Goal: Obtain resource: Download file/media

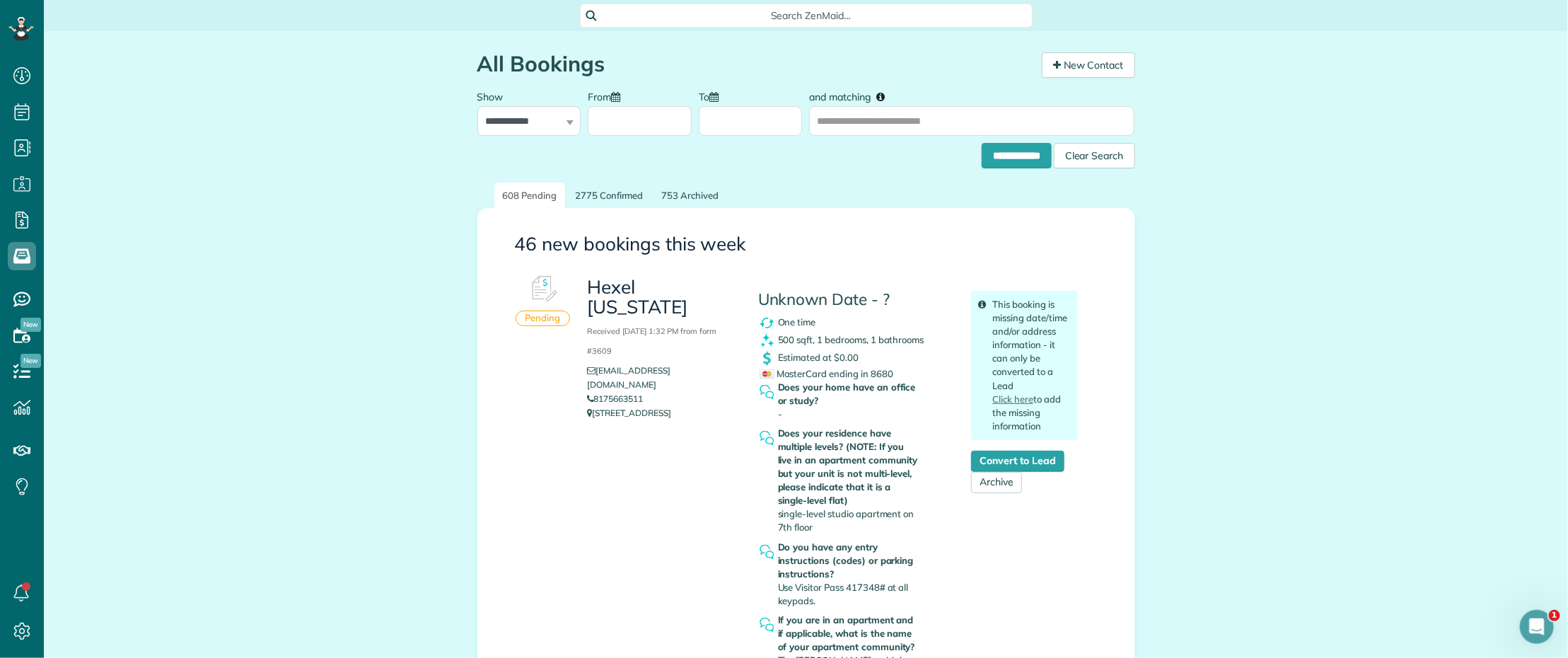
scroll to position [6, 6]
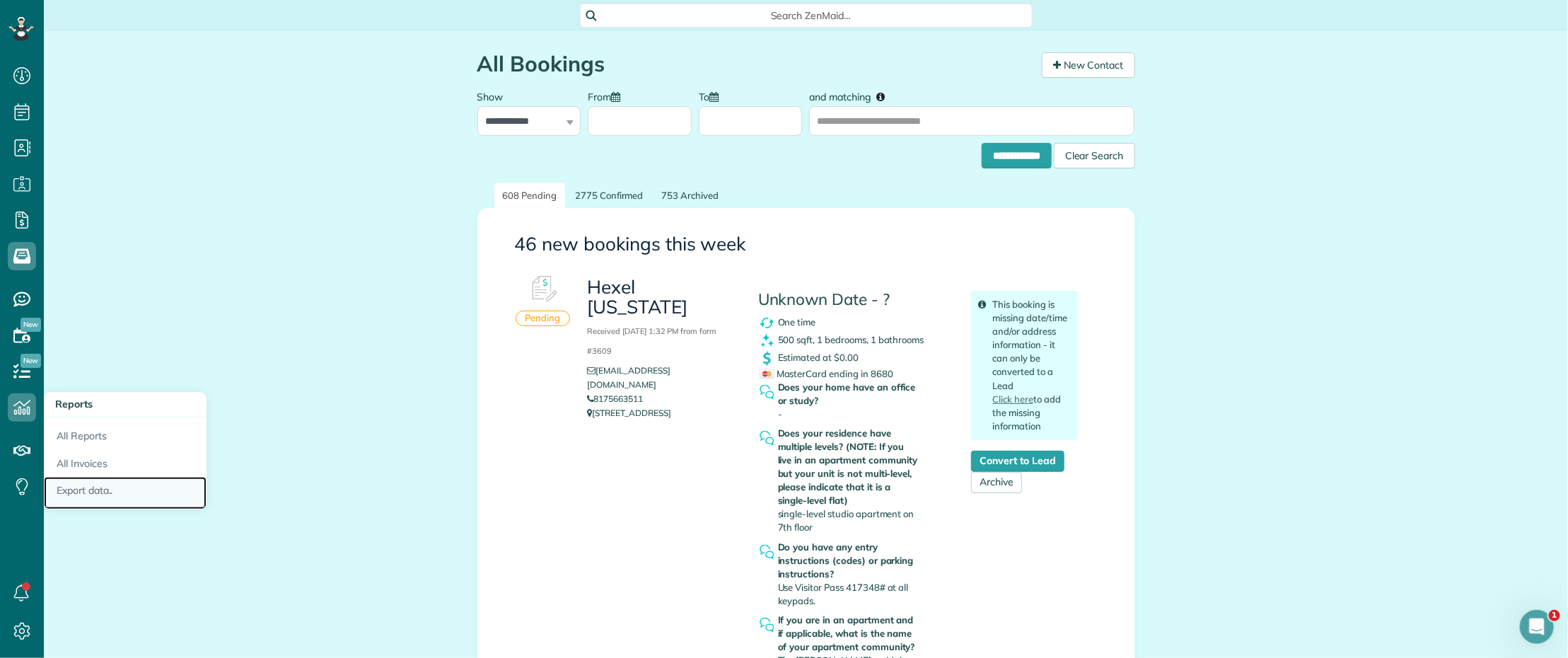
click at [118, 493] on link "Export data.." at bounding box center [125, 492] width 162 height 32
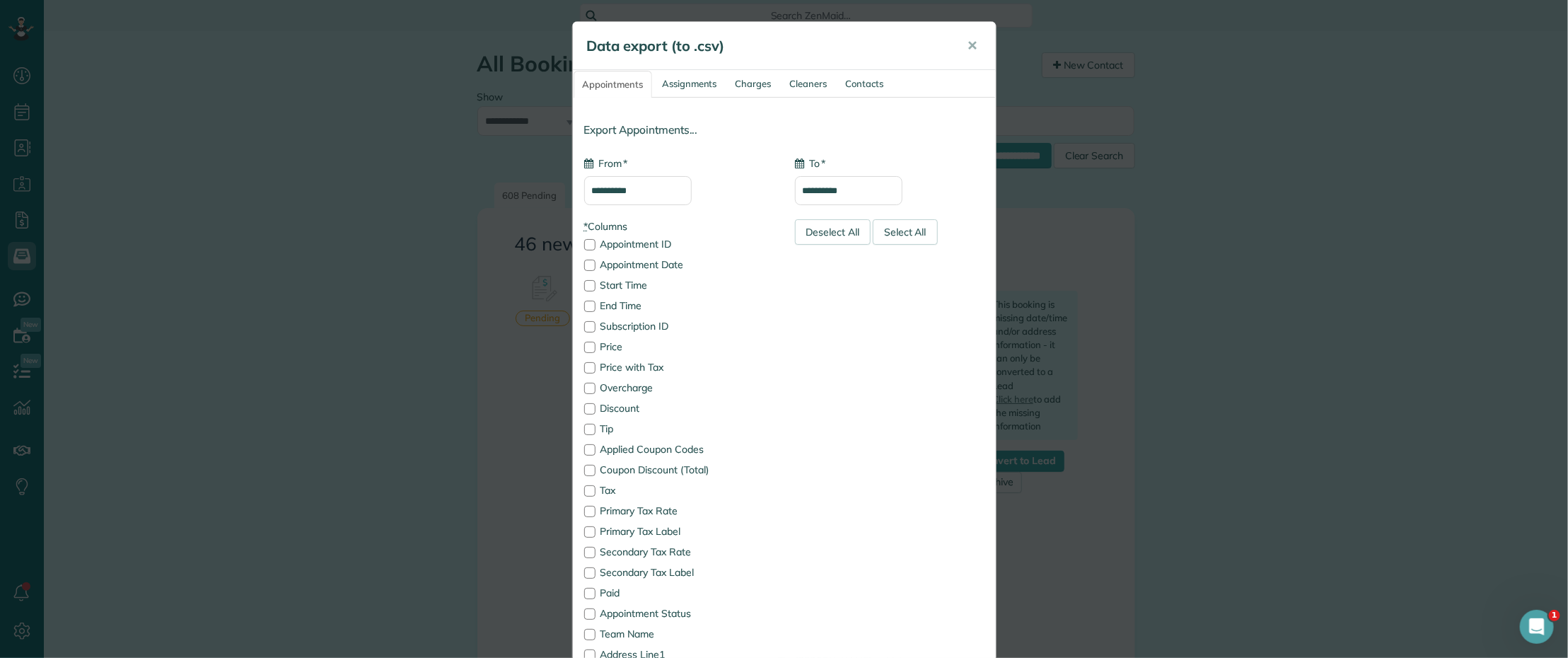
type input "**********"
click at [813, 234] on div "Deselect All" at bounding box center [833, 232] width 77 height 26
click at [654, 184] on input "**********" at bounding box center [638, 190] width 108 height 29
click at [598, 221] on link "Prev" at bounding box center [598, 225] width 39 height 35
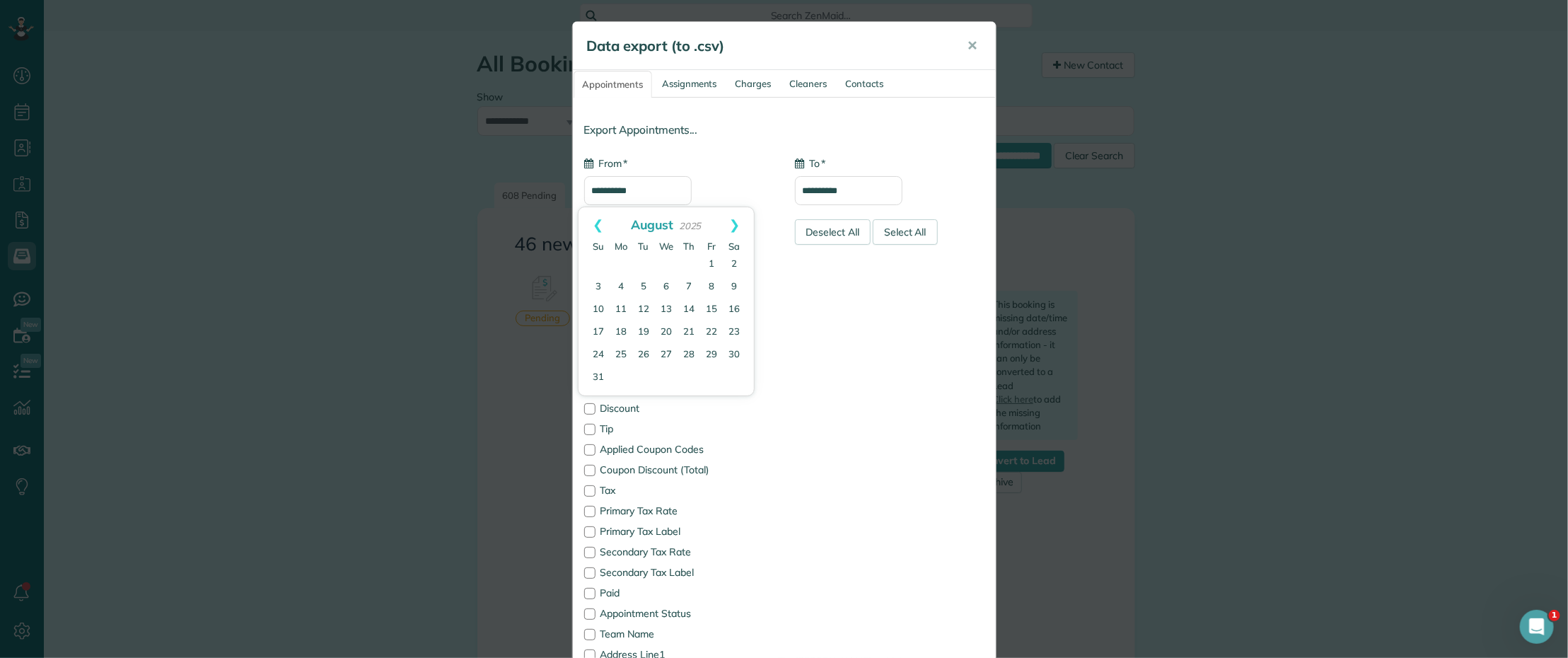
click at [598, 221] on link "Prev" at bounding box center [598, 225] width 39 height 35
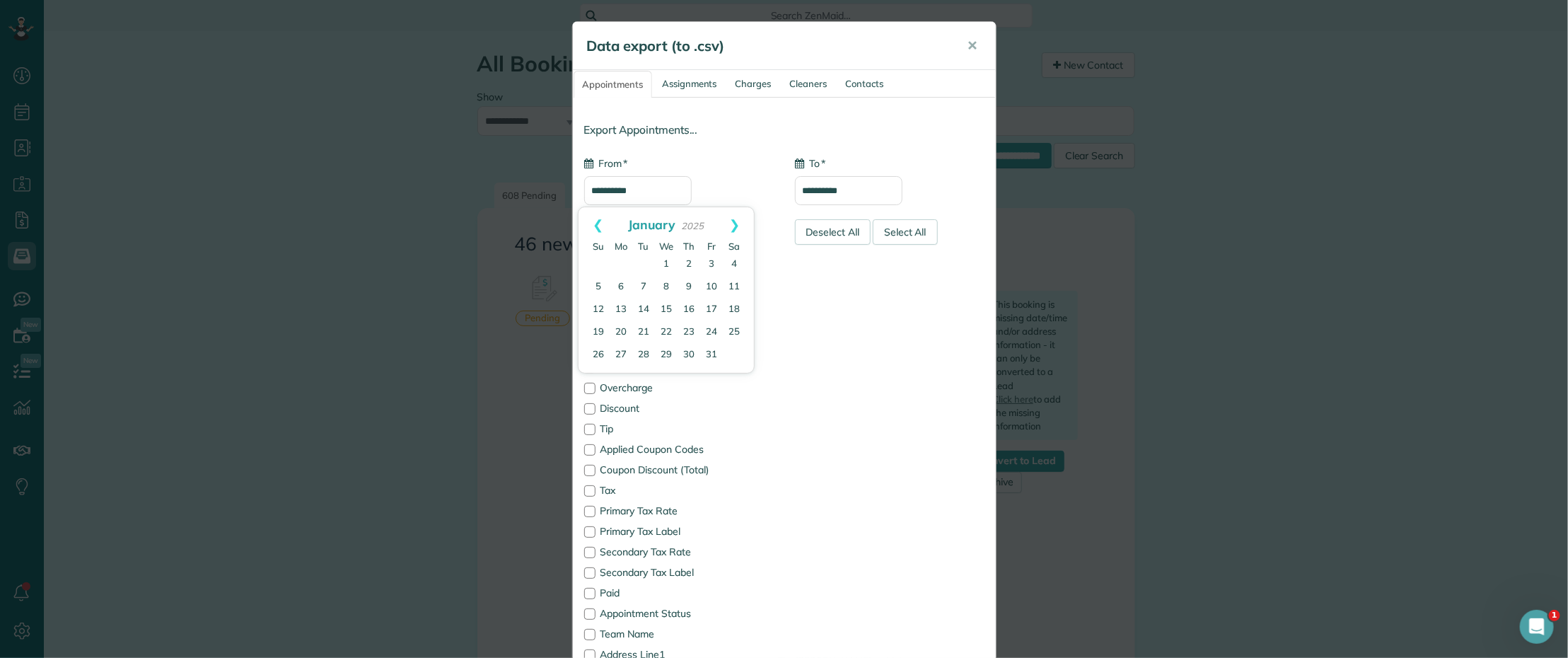
click at [598, 221] on link "Prev" at bounding box center [598, 225] width 39 height 35
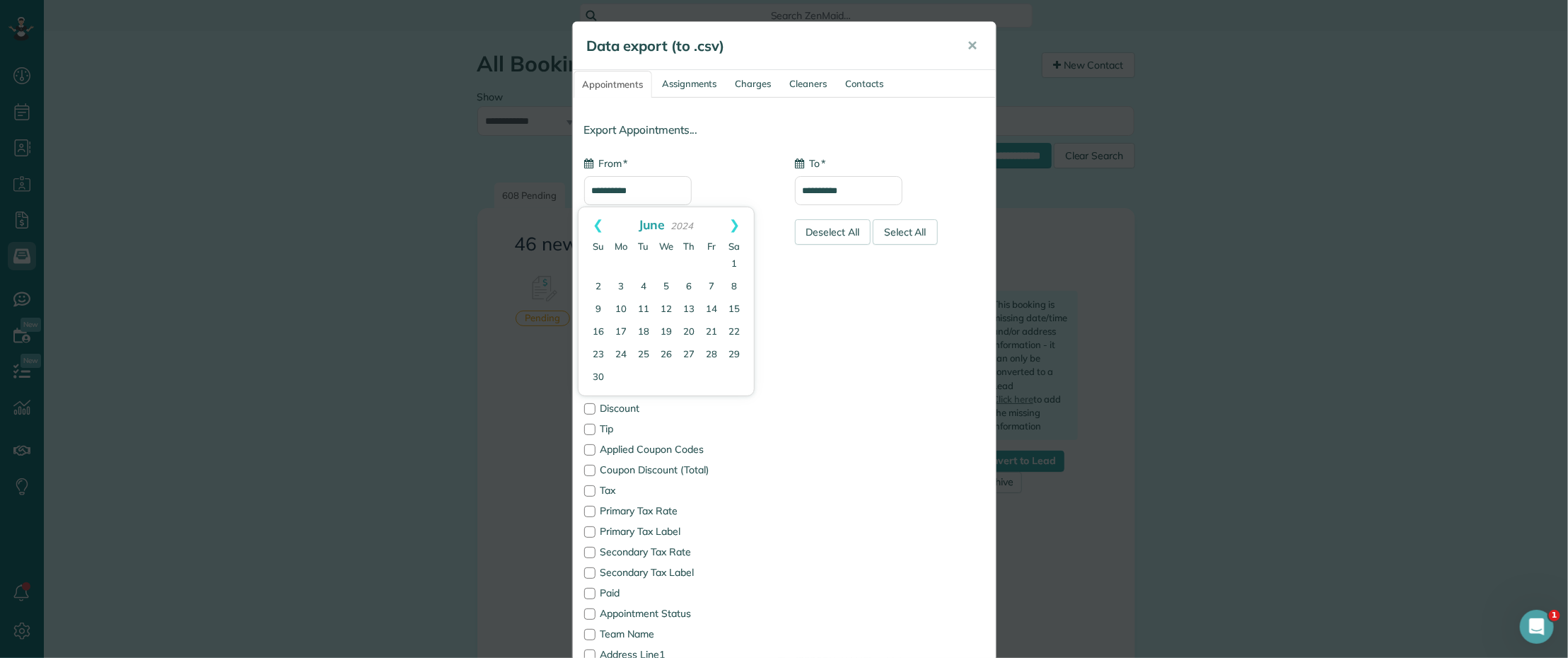
click at [598, 221] on link "Prev" at bounding box center [598, 225] width 39 height 35
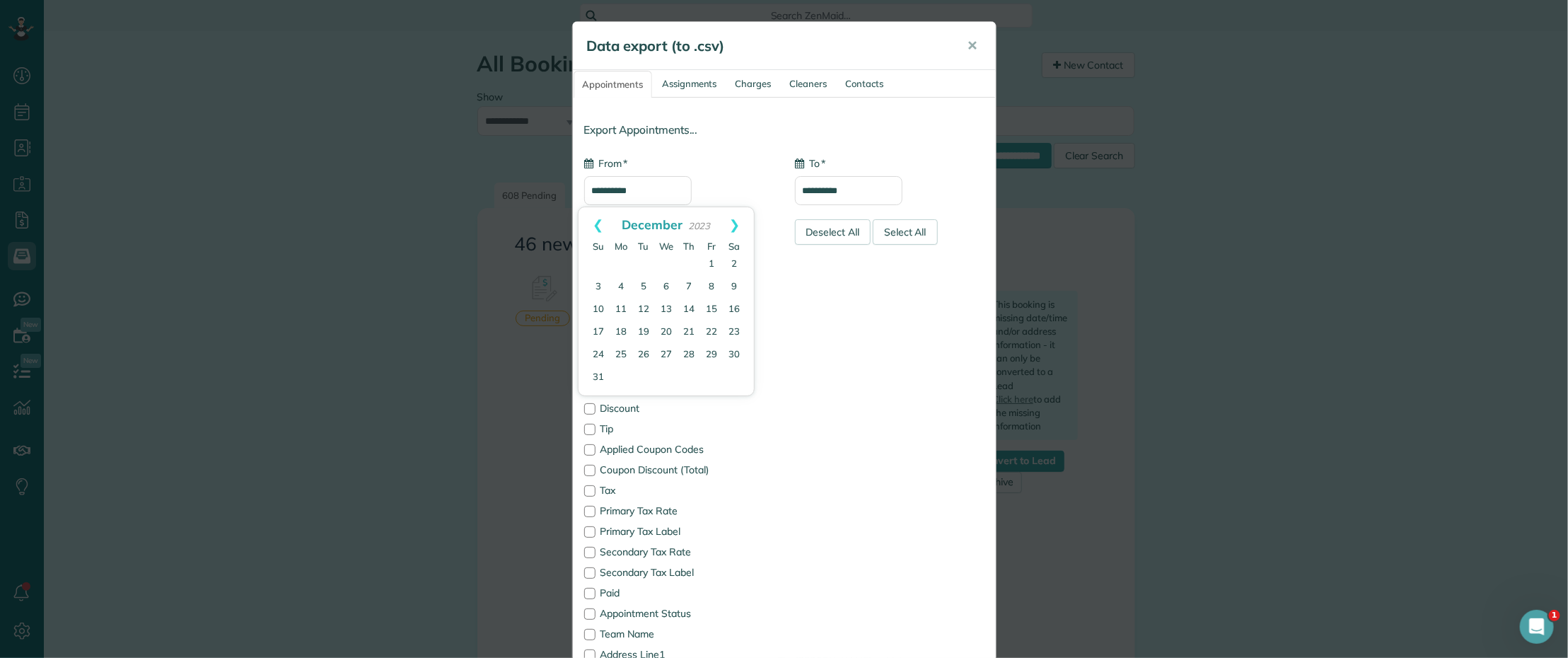
click at [598, 221] on link "Prev" at bounding box center [598, 225] width 39 height 35
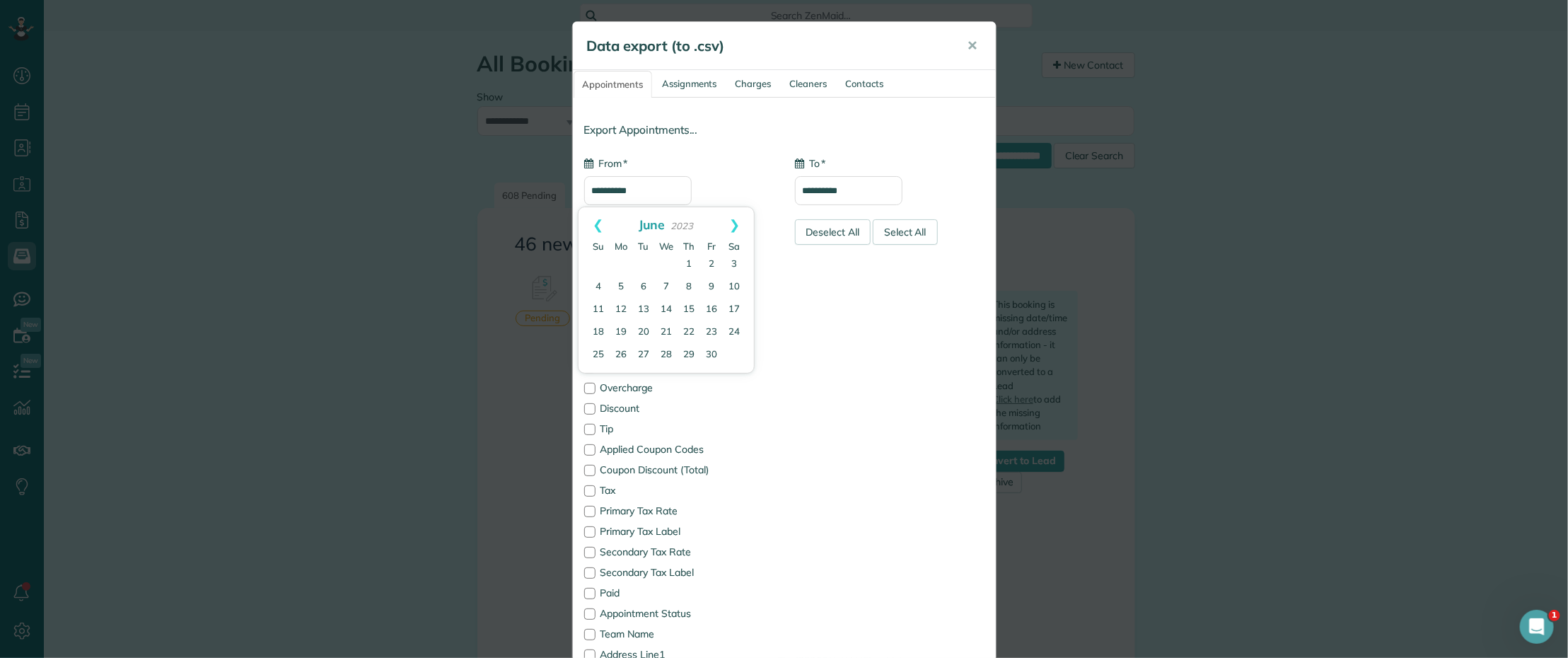
click at [598, 221] on link "Prev" at bounding box center [598, 225] width 39 height 35
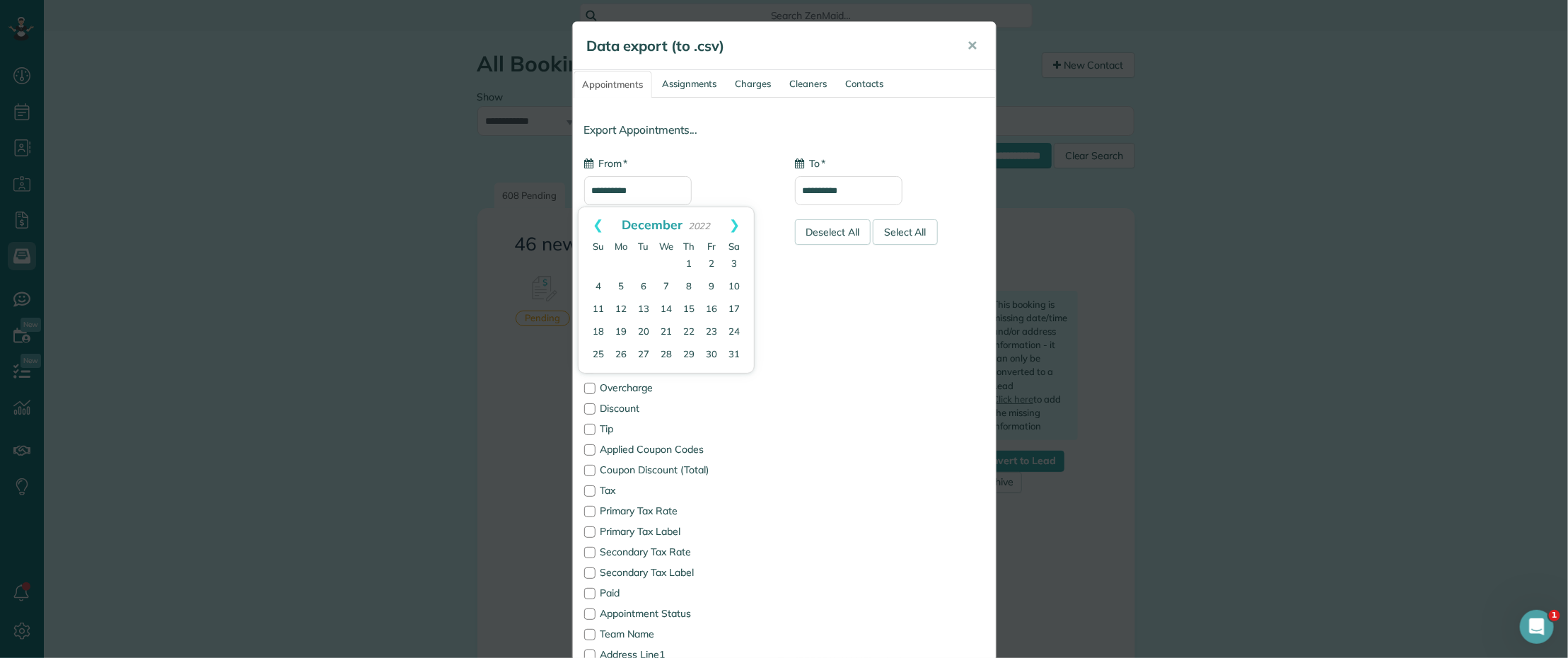
click at [598, 221] on link "Prev" at bounding box center [598, 225] width 39 height 35
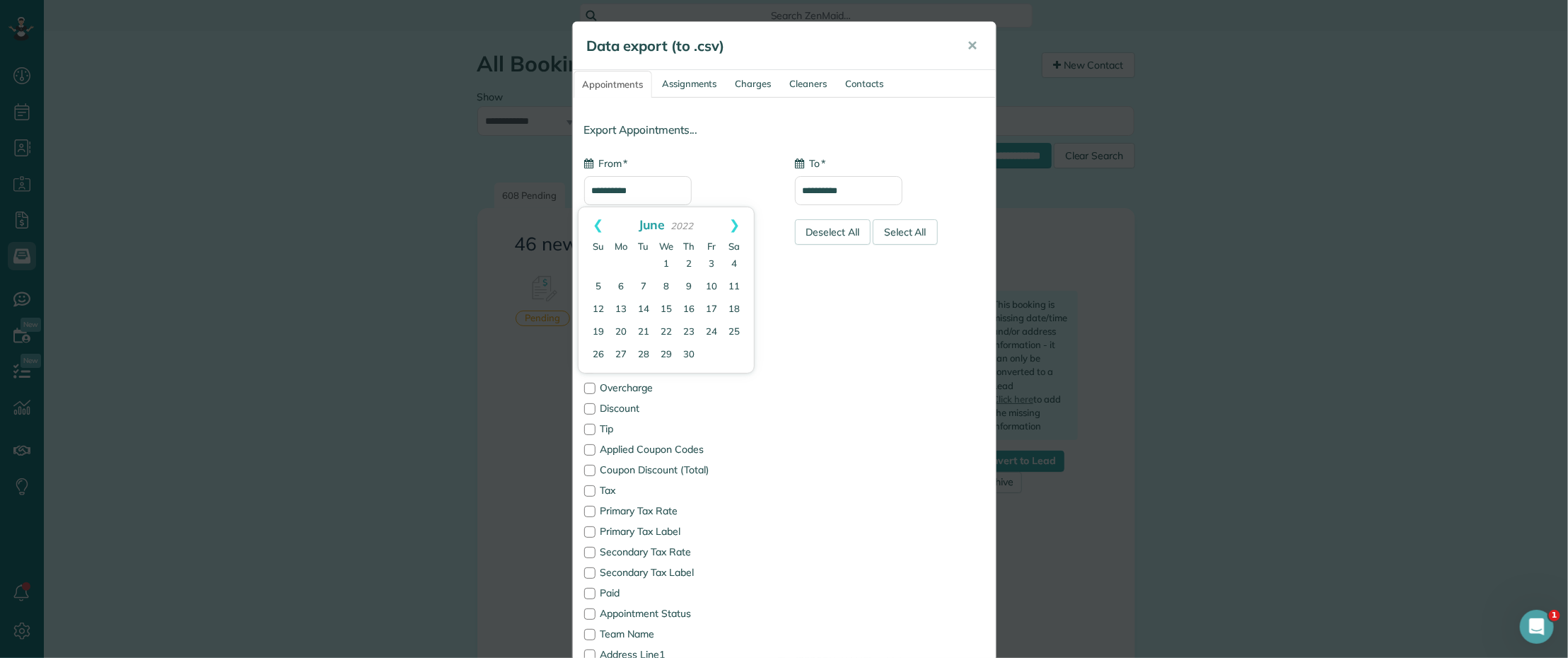
click at [598, 221] on link "Prev" at bounding box center [598, 225] width 39 height 35
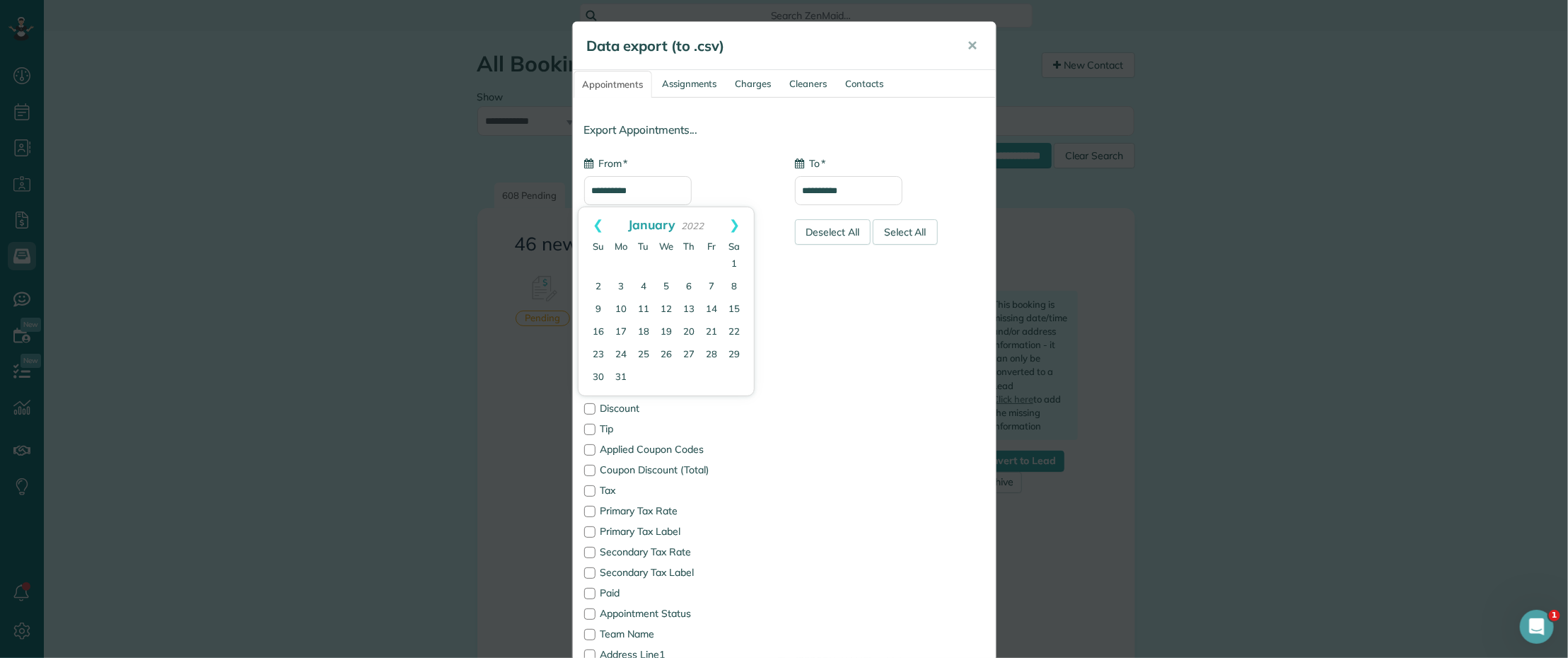
click at [689, 225] on span "2022" at bounding box center [692, 226] width 23 height 11
click at [730, 263] on link "1" at bounding box center [734, 264] width 23 height 23
drag, startPoint x: 633, startPoint y: 193, endPoint x: 644, endPoint y: 192, distance: 11.0
click at [644, 192] on input "**********" at bounding box center [638, 190] width 108 height 29
type input "**********"
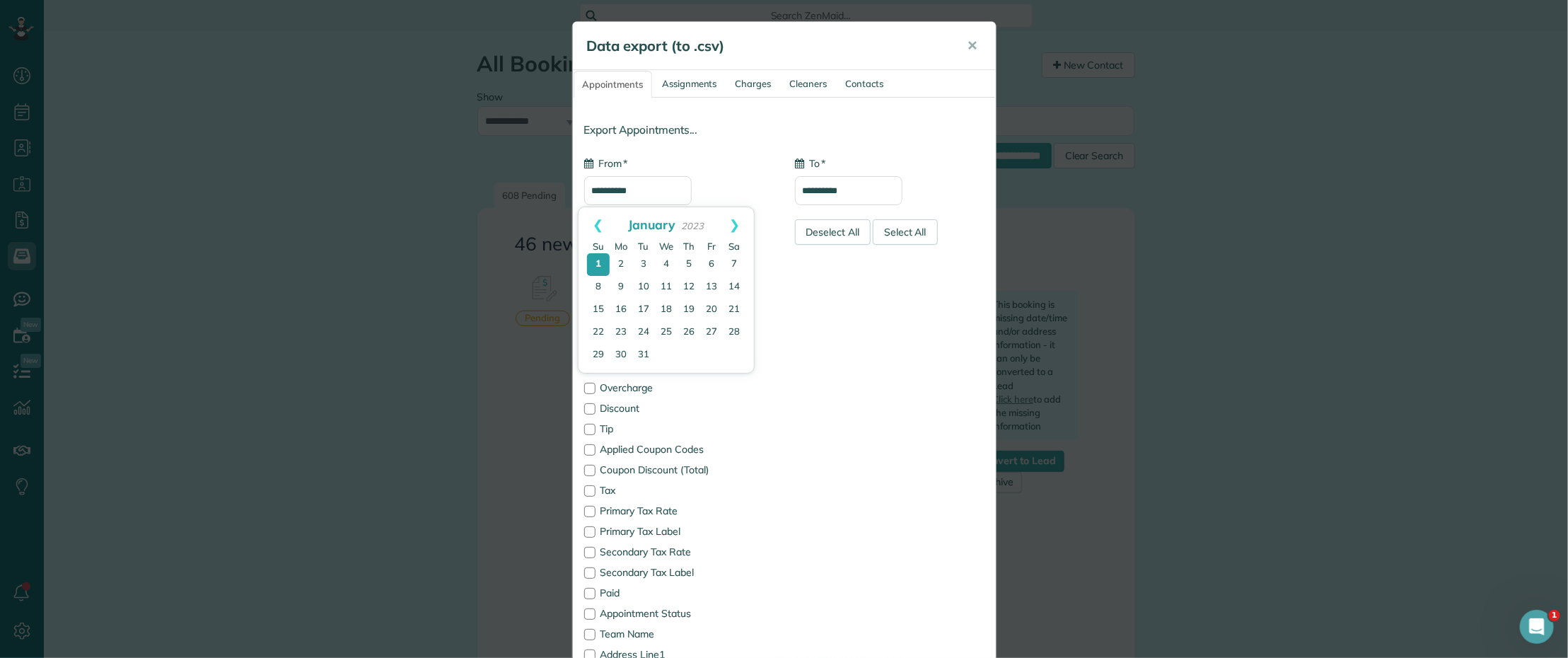
click at [595, 258] on link "1" at bounding box center [598, 264] width 23 height 23
click at [761, 36] on h5 "Data export (to .csv)" at bounding box center [767, 45] width 360 height 19
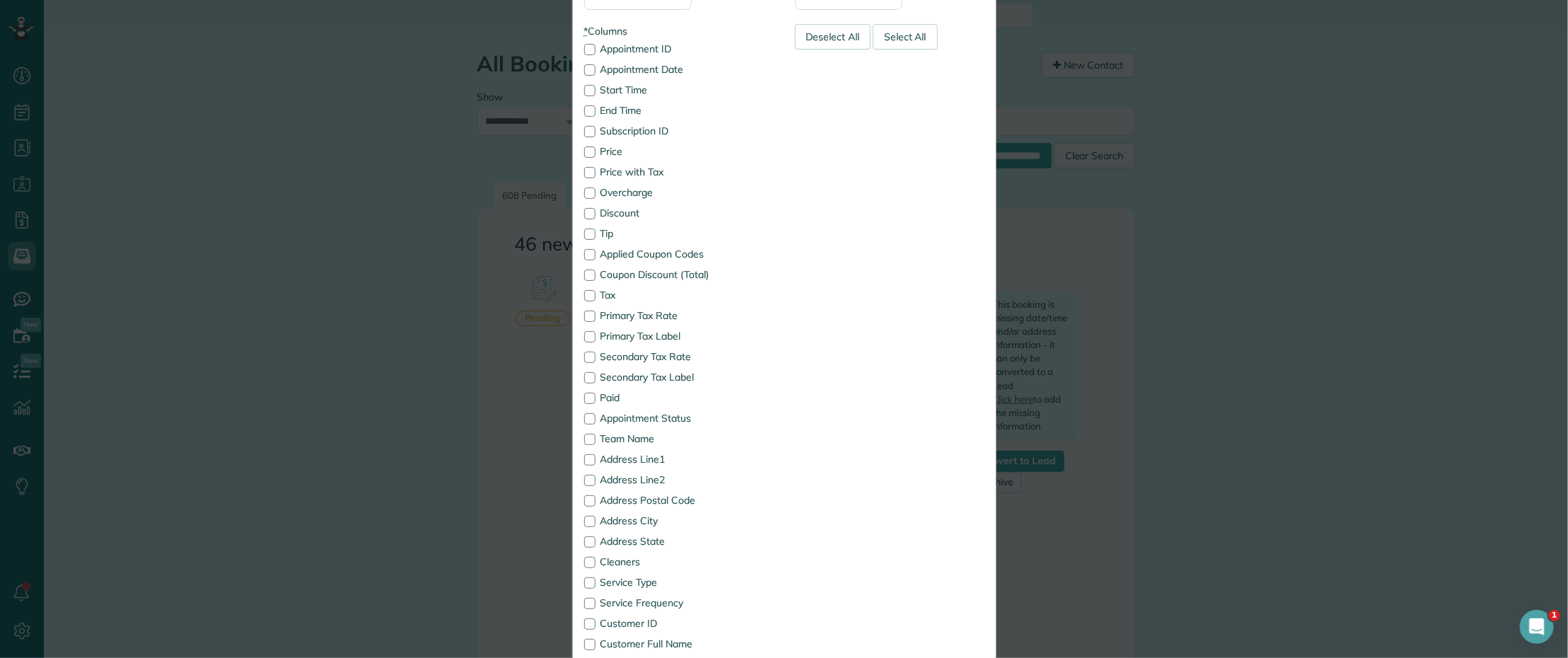
scroll to position [265, 0]
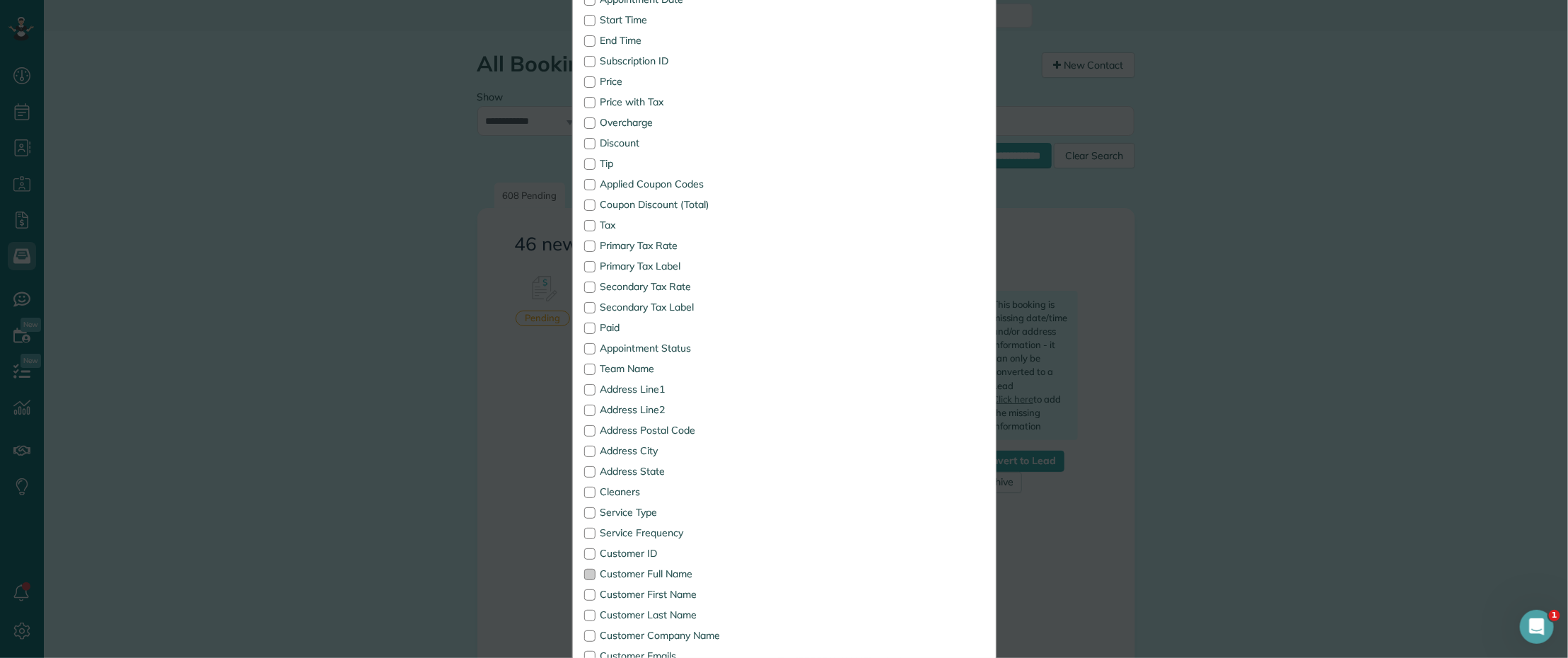
click at [584, 576] on div at bounding box center [590, 574] width 11 height 11
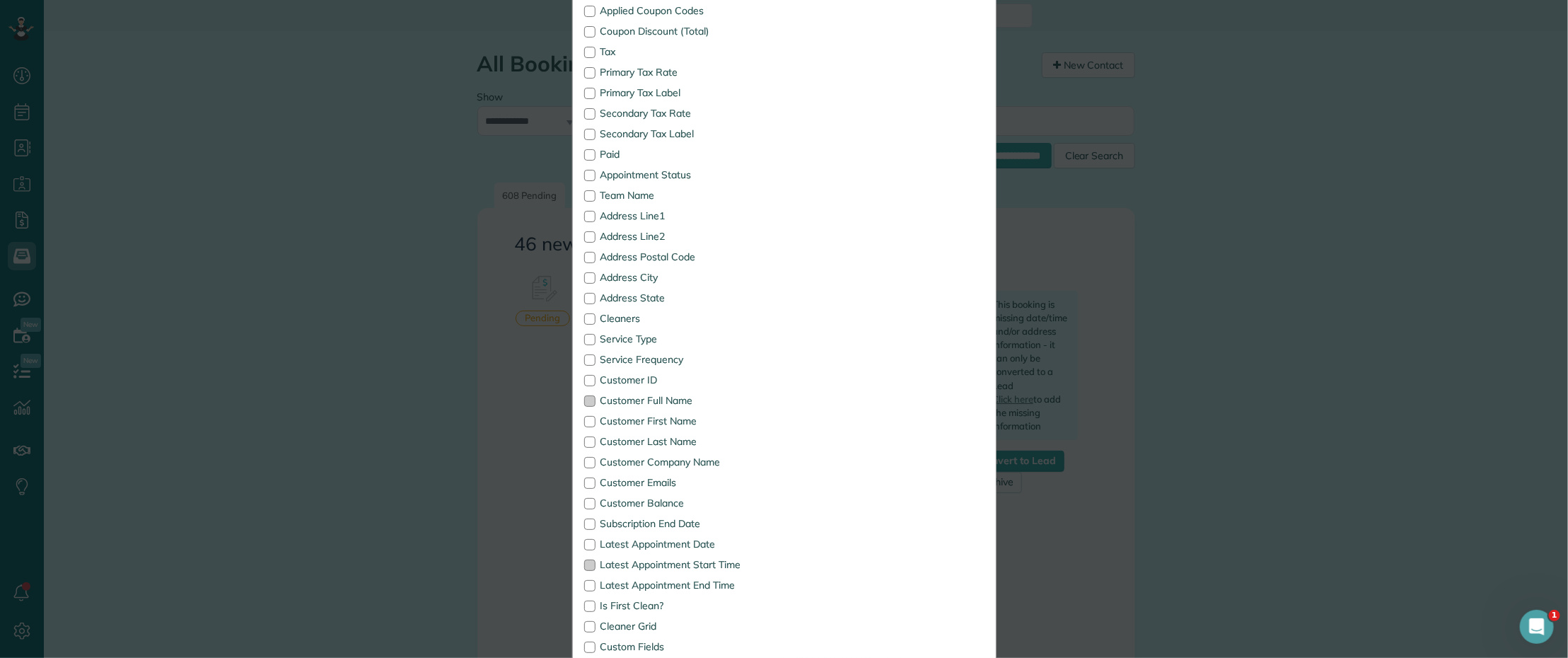
scroll to position [442, 0]
click at [584, 358] on div at bounding box center [590, 357] width 11 height 11
click at [585, 340] on div at bounding box center [590, 335] width 11 height 11
click at [584, 542] on div at bounding box center [590, 541] width 11 height 11
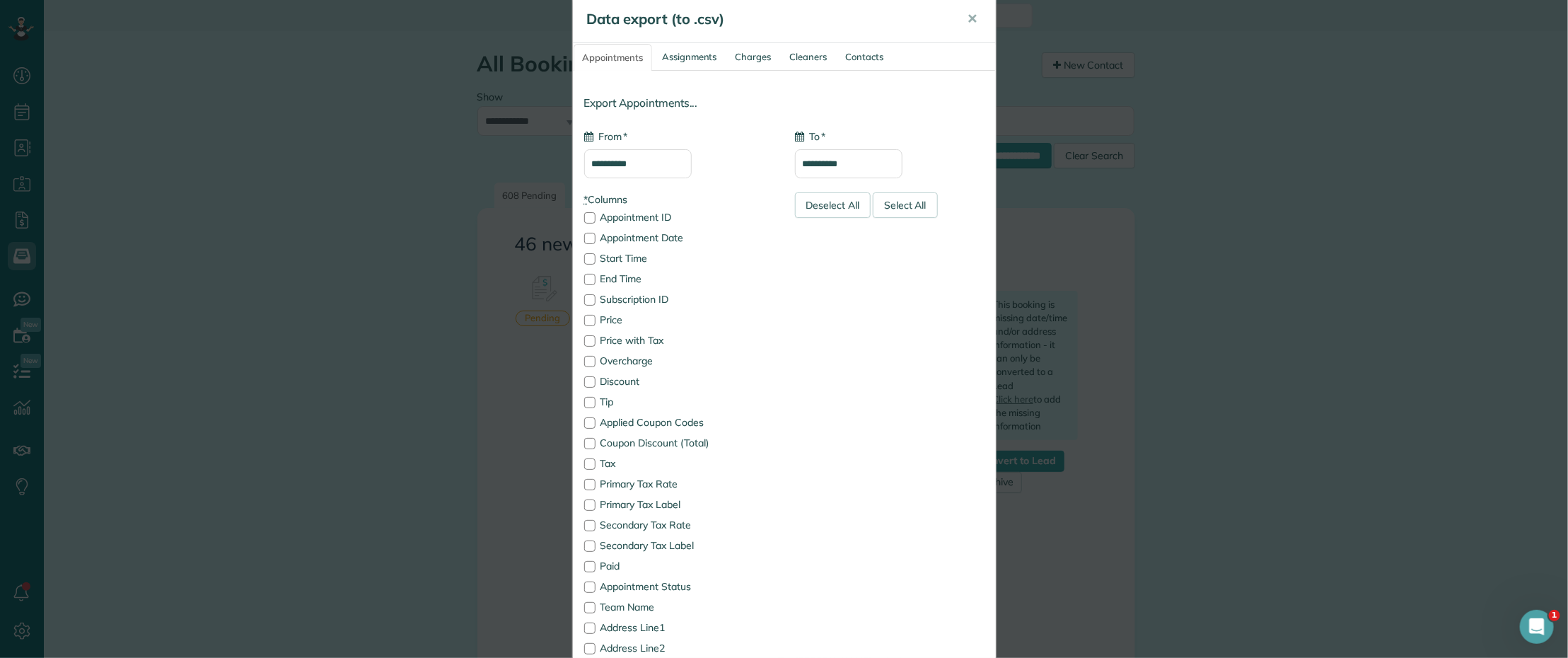
scroll to position [0, 0]
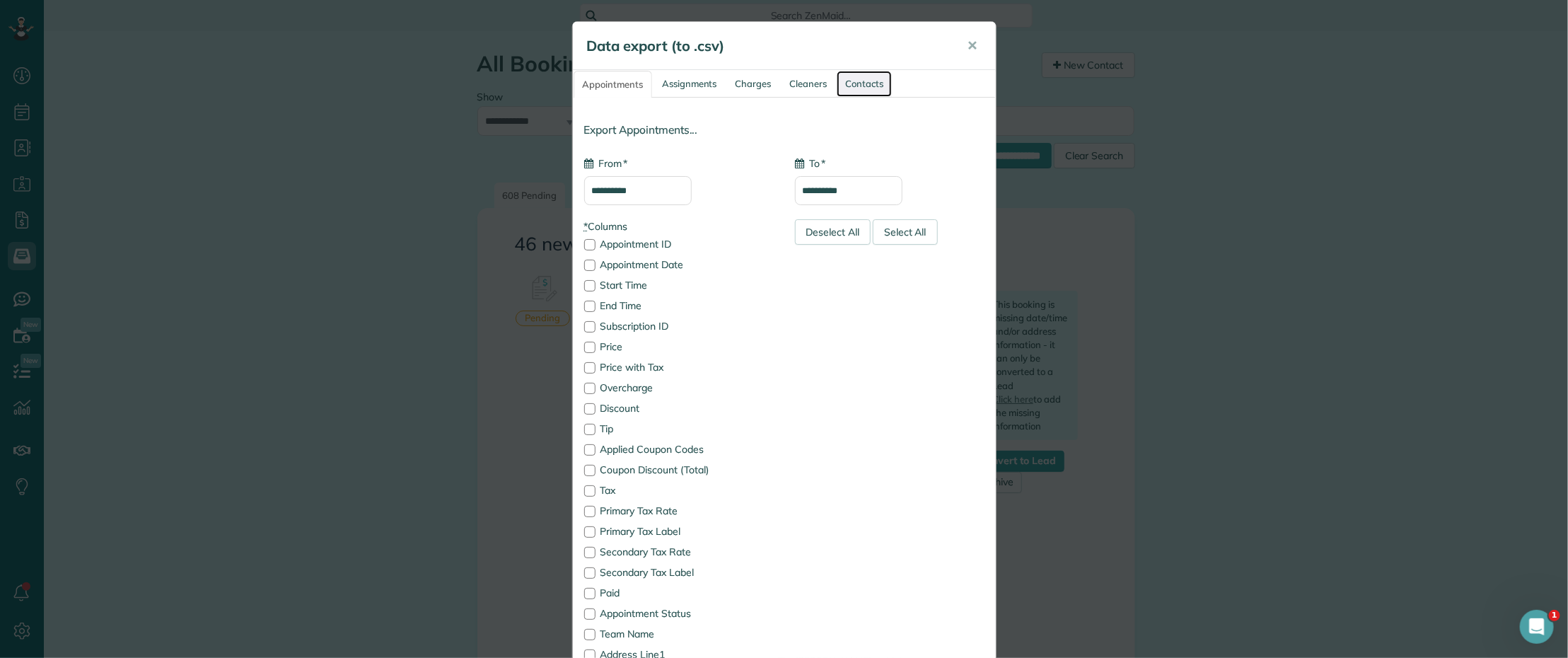
click at [858, 87] on link "Contacts" at bounding box center [865, 84] width 55 height 26
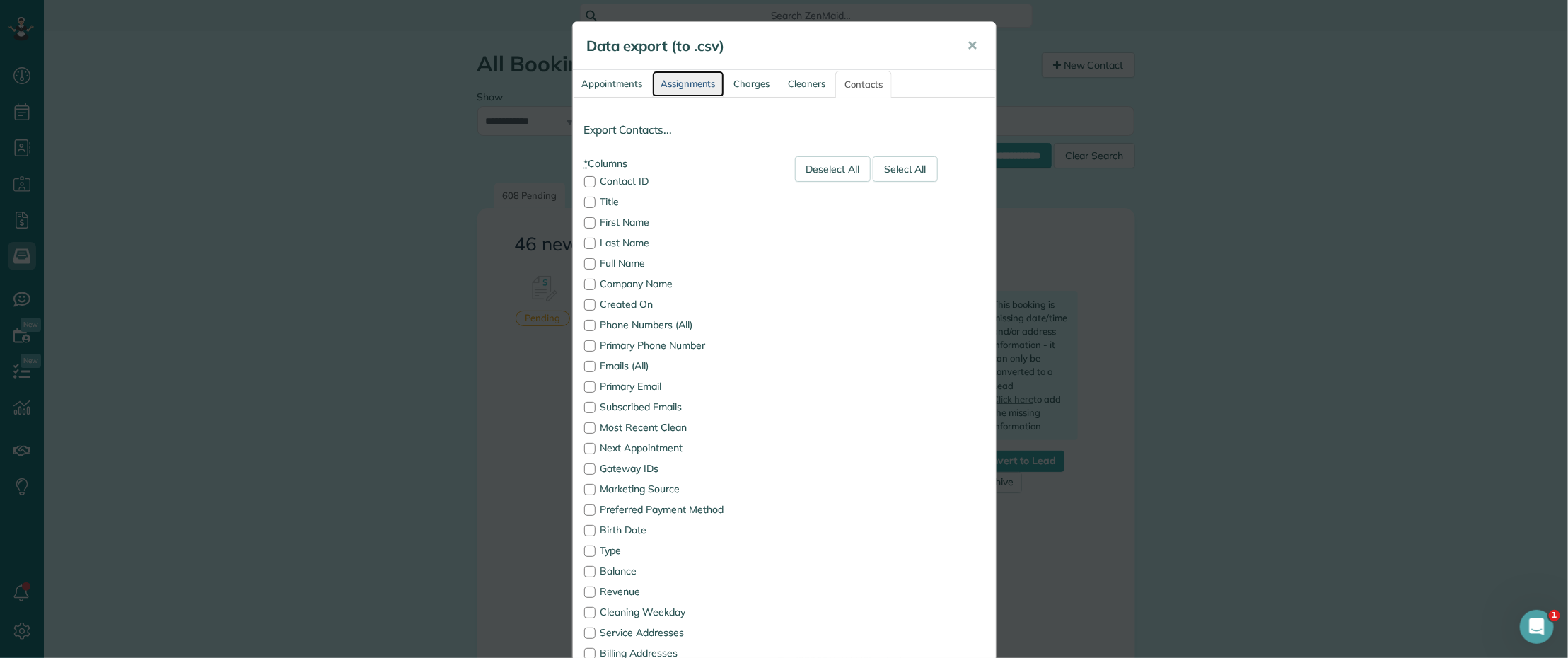
drag, startPoint x: 687, startPoint y: 87, endPoint x: 686, endPoint y: 102, distance: 15.0
click at [687, 86] on link "Assignments" at bounding box center [689, 84] width 72 height 26
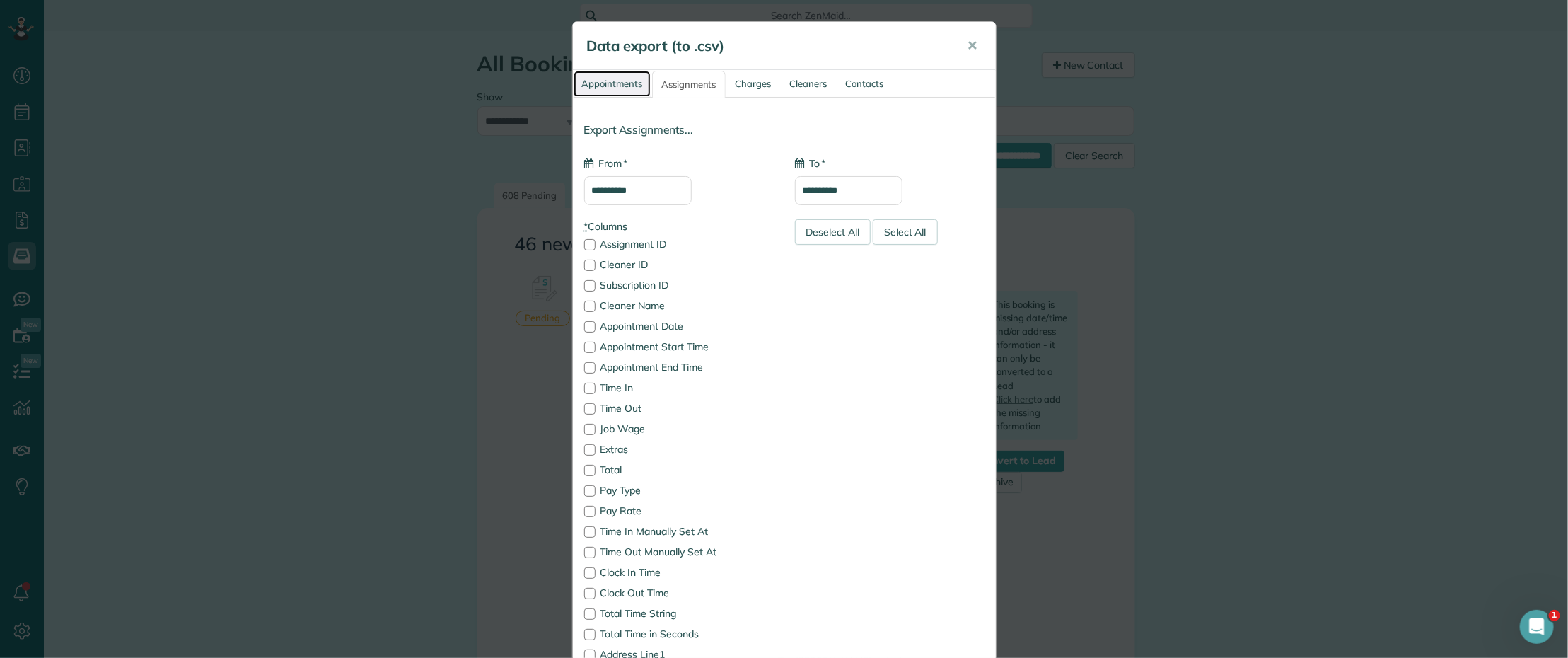
click at [613, 88] on link "Appointments" at bounding box center [612, 84] width 77 height 26
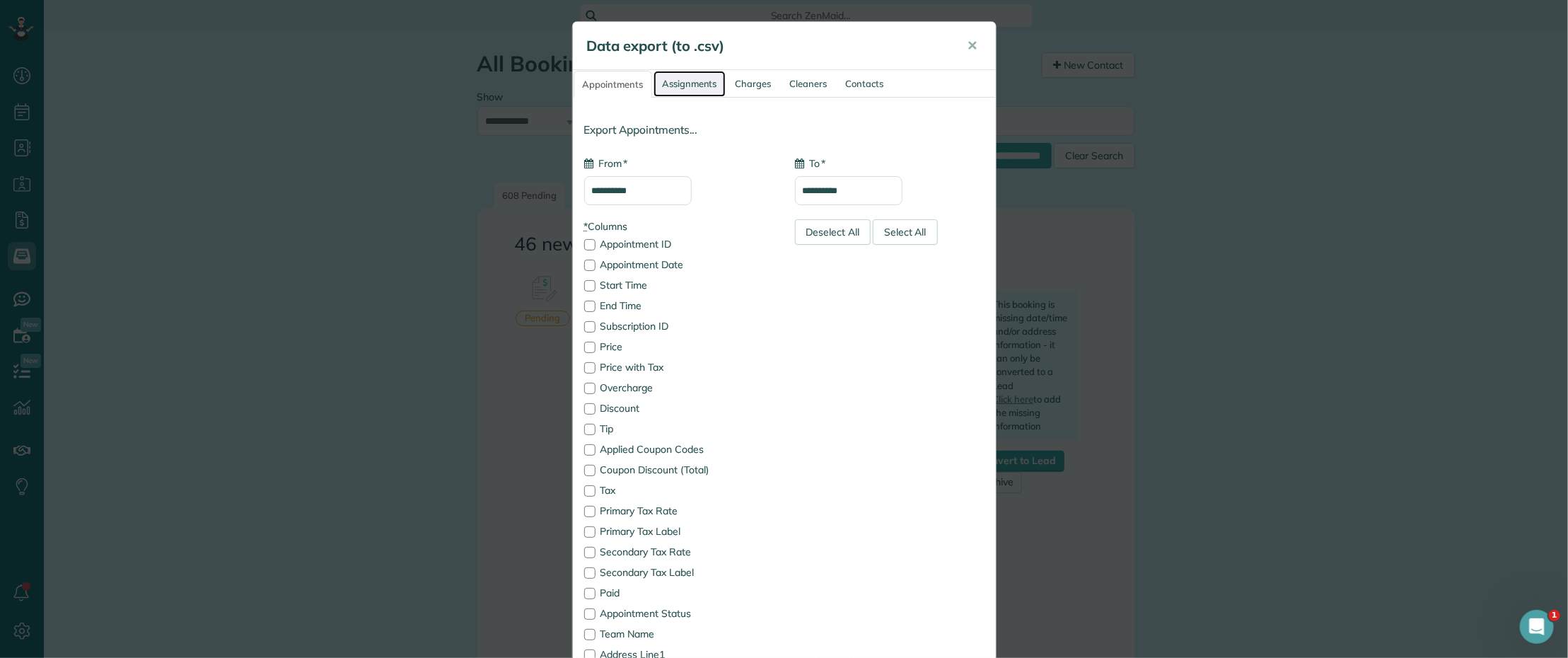
click at [674, 93] on link "Assignments" at bounding box center [690, 84] width 72 height 26
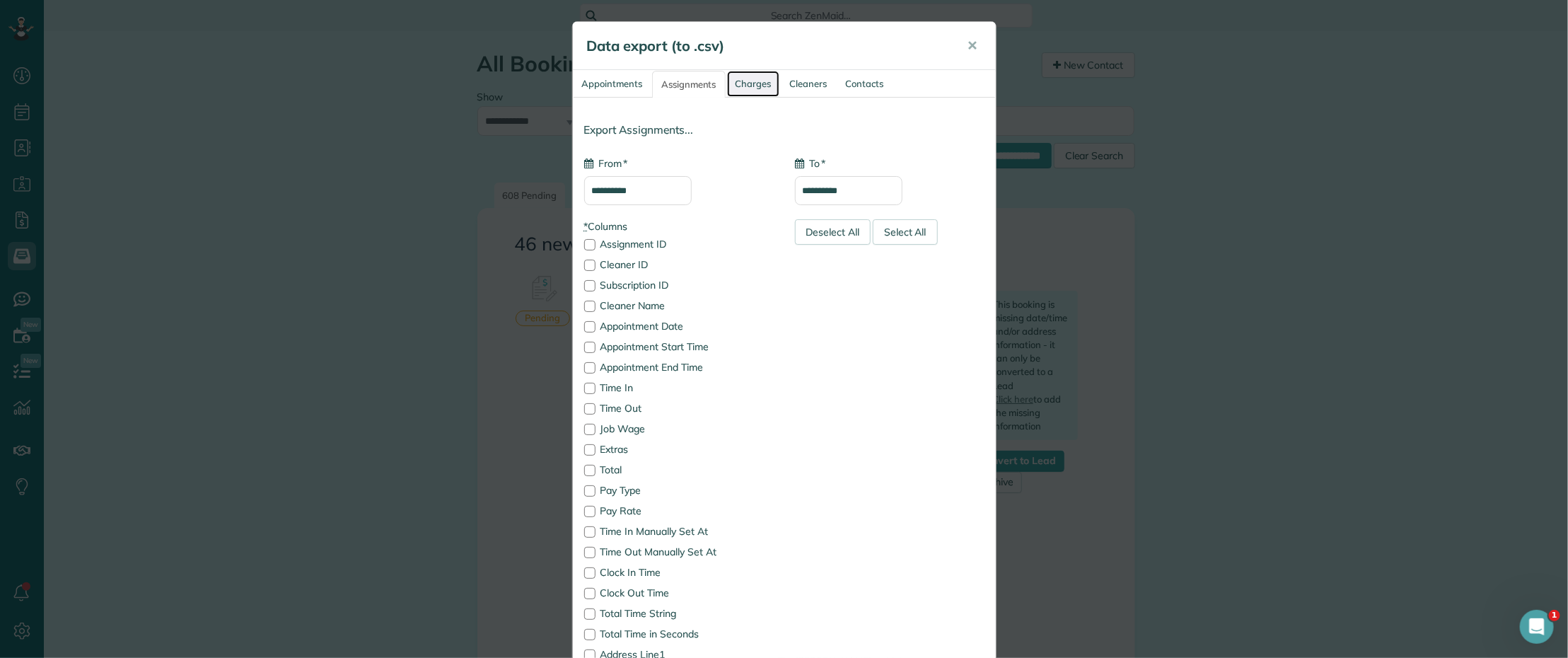
click at [736, 83] on link "Charges" at bounding box center [754, 84] width 53 height 26
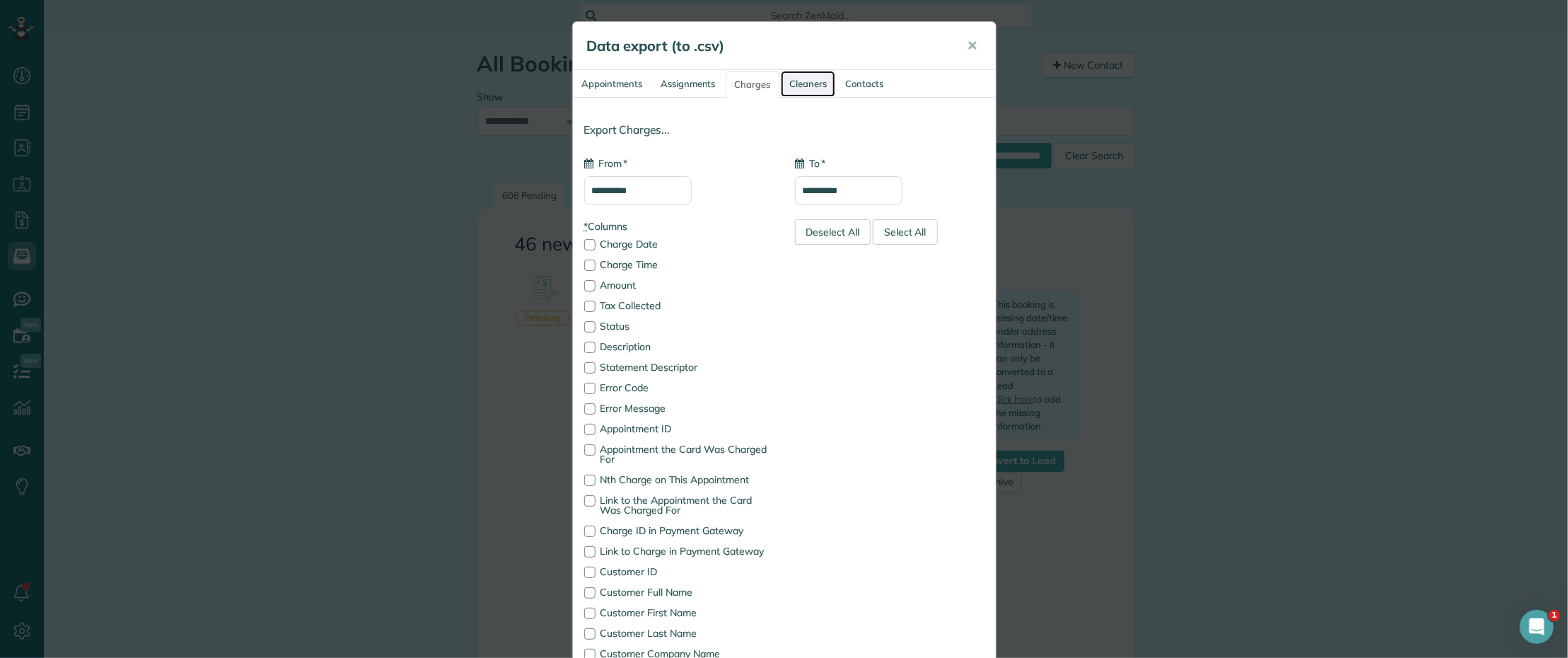
click at [790, 83] on link "Cleaners" at bounding box center [808, 84] width 54 height 26
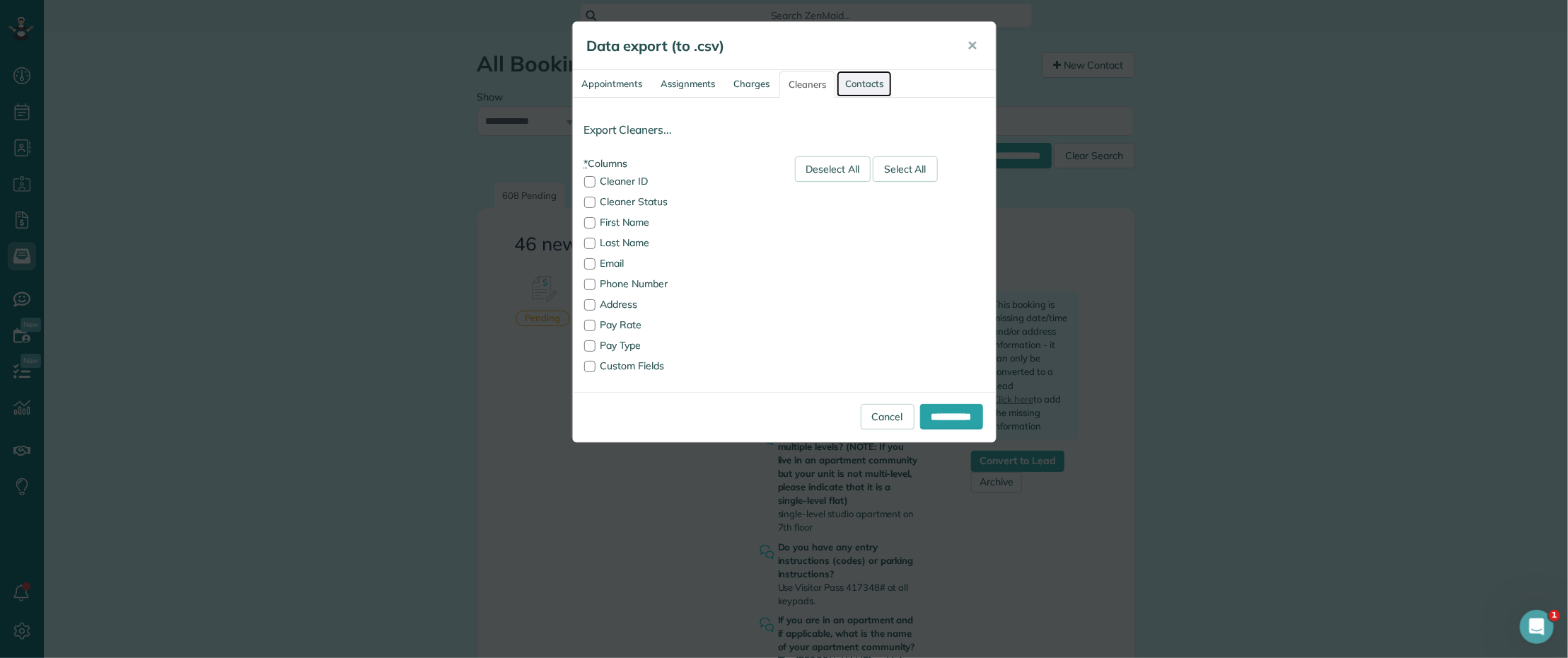
click at [865, 86] on link "Contacts" at bounding box center [865, 84] width 55 height 26
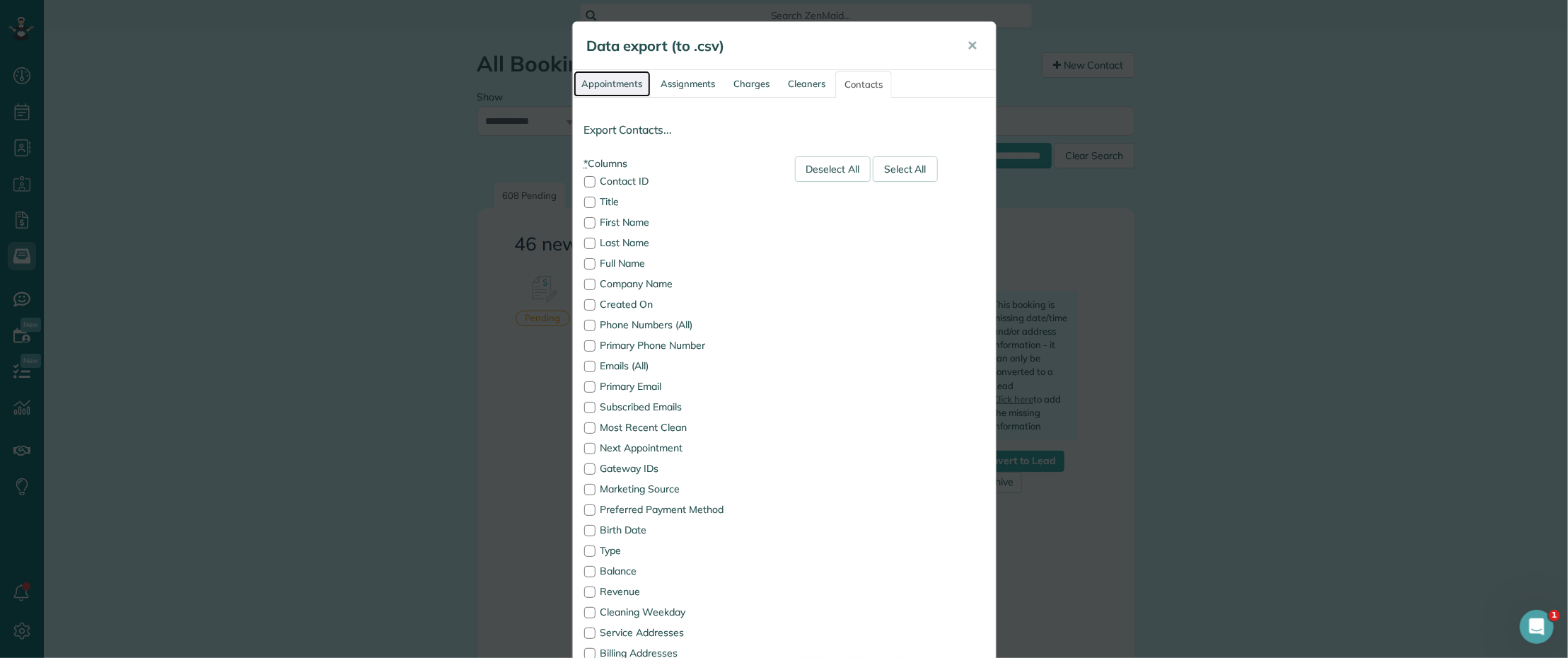
click at [602, 84] on link "Appointments" at bounding box center [612, 84] width 77 height 26
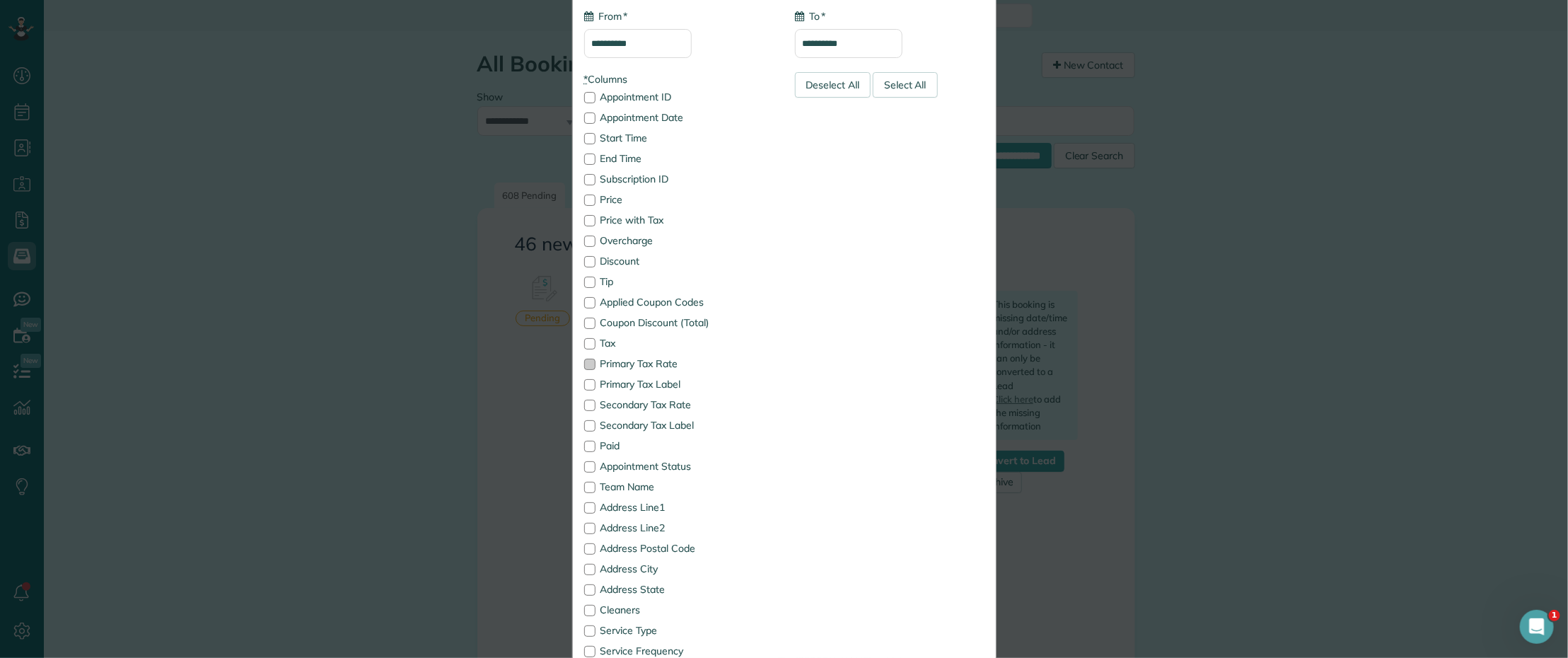
scroll to position [147, 0]
click at [584, 117] on div at bounding box center [590, 119] width 11 height 11
click at [674, 466] on label "Appointment Status" at bounding box center [679, 466] width 190 height 10
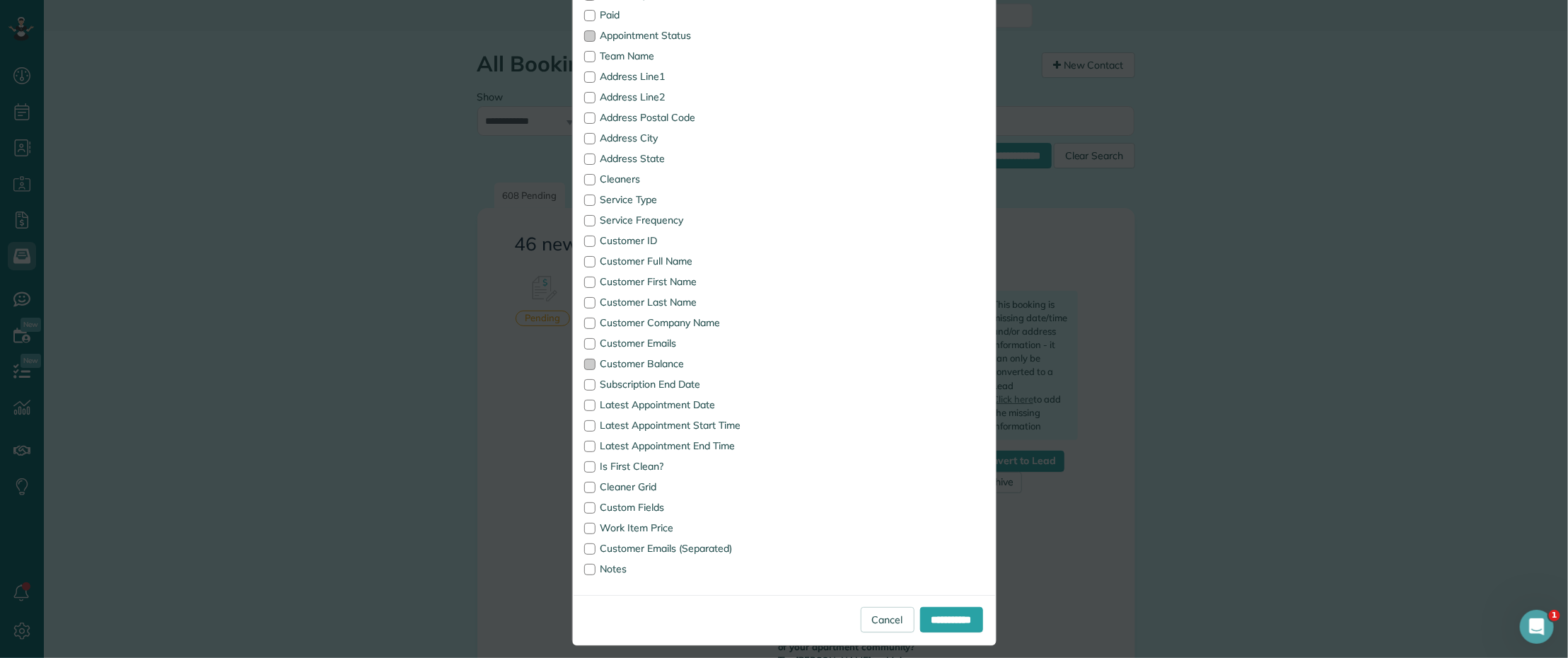
scroll to position [588, 0]
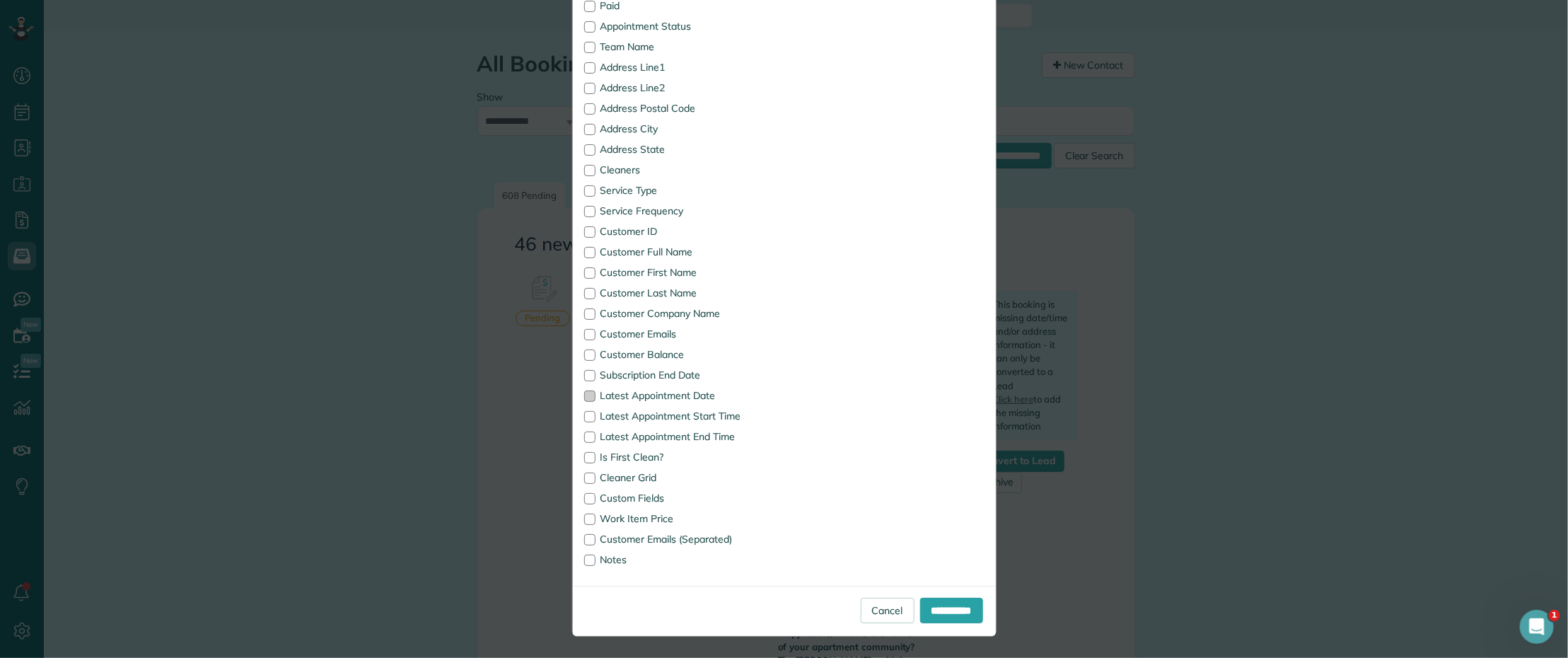
click at [584, 394] on div at bounding box center [590, 396] width 11 height 11
click at [934, 606] on input "**********" at bounding box center [951, 610] width 63 height 26
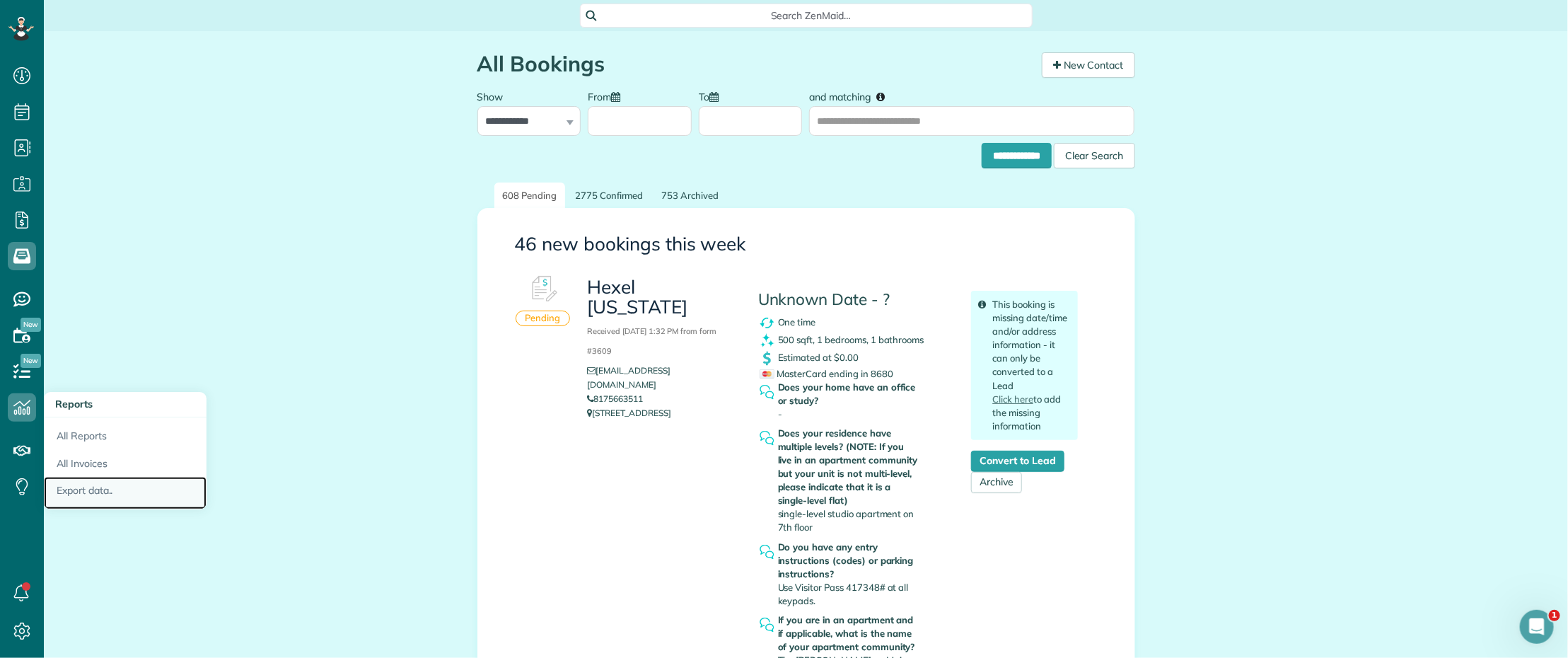
click at [94, 491] on link "Export data.." at bounding box center [125, 492] width 162 height 32
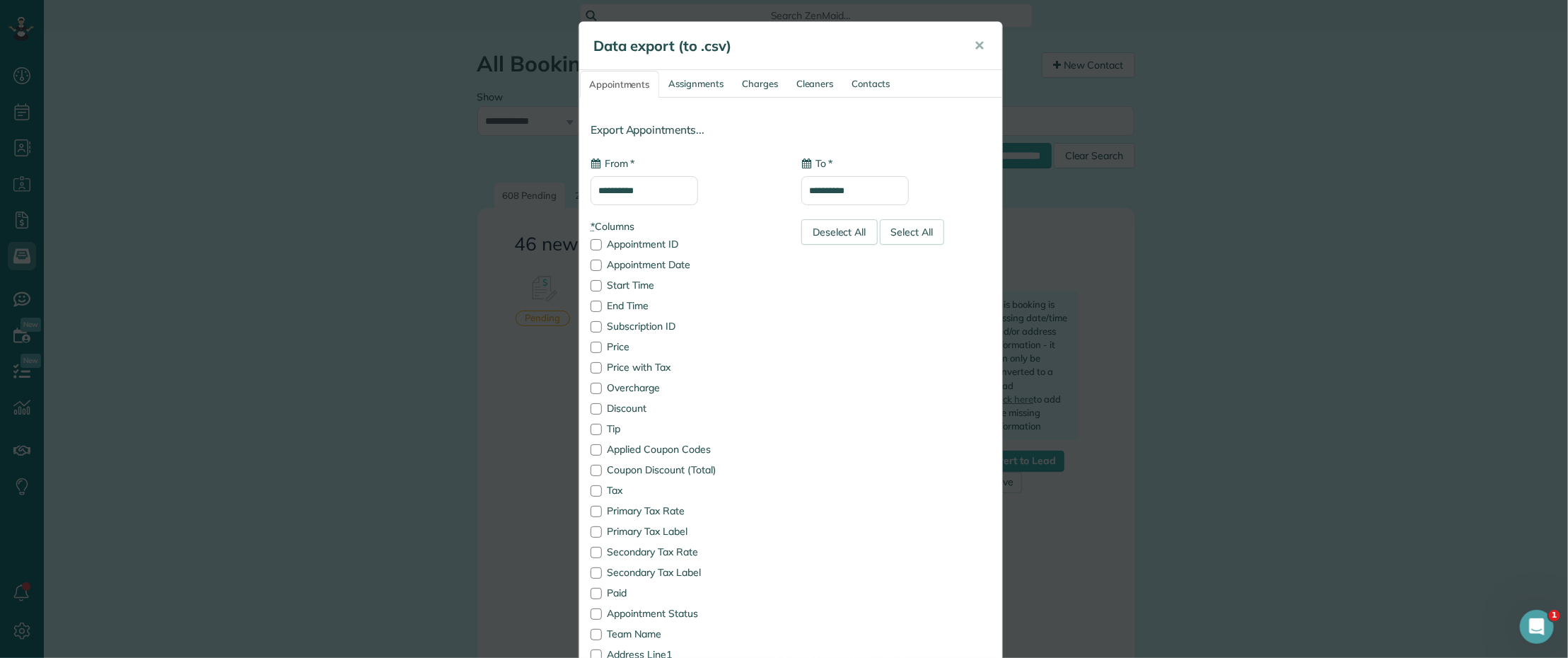
type input "**********"
click at [658, 193] on input "**********" at bounding box center [644, 190] width 108 height 29
drag, startPoint x: 541, startPoint y: 177, endPoint x: 511, endPoint y: 175, distance: 30.1
click at [513, 175] on div "**********" at bounding box center [784, 329] width 1568 height 658
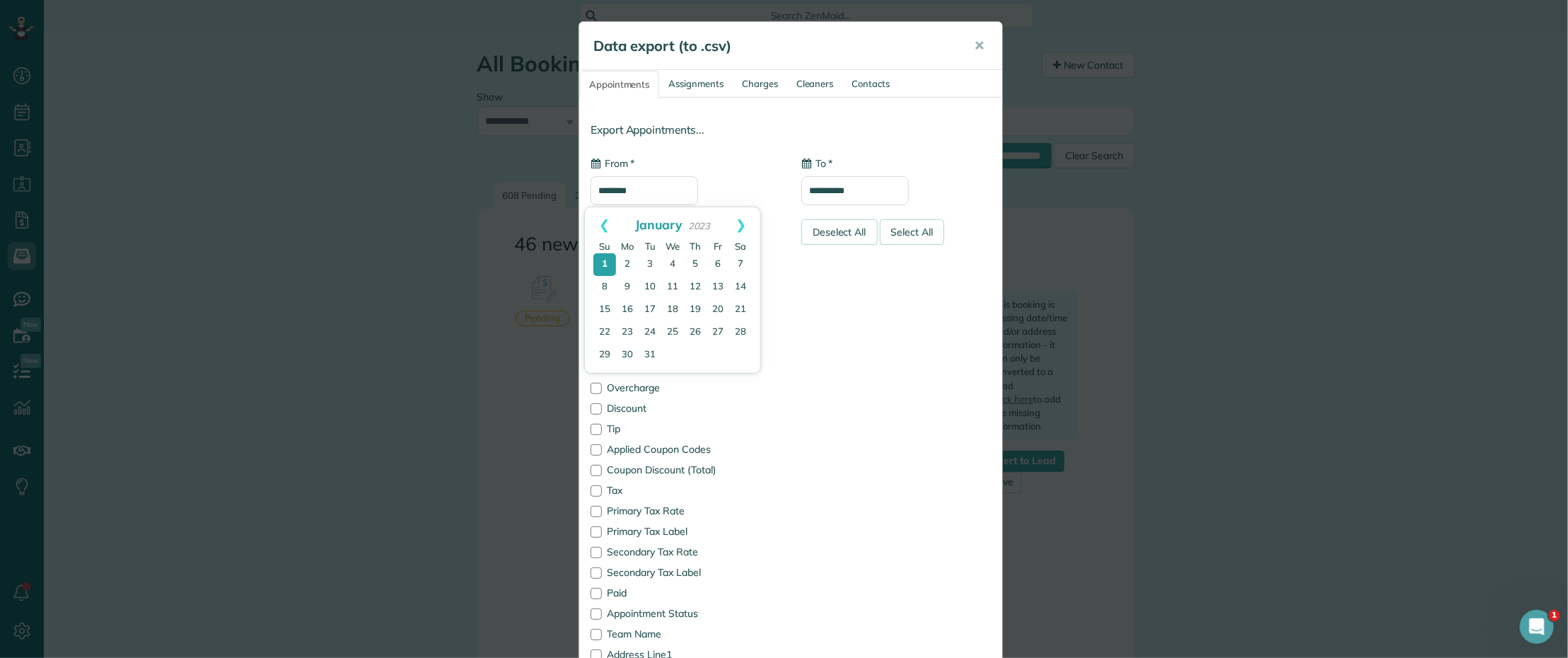
type input "********"
click at [884, 189] on input "**********" at bounding box center [855, 190] width 108 height 29
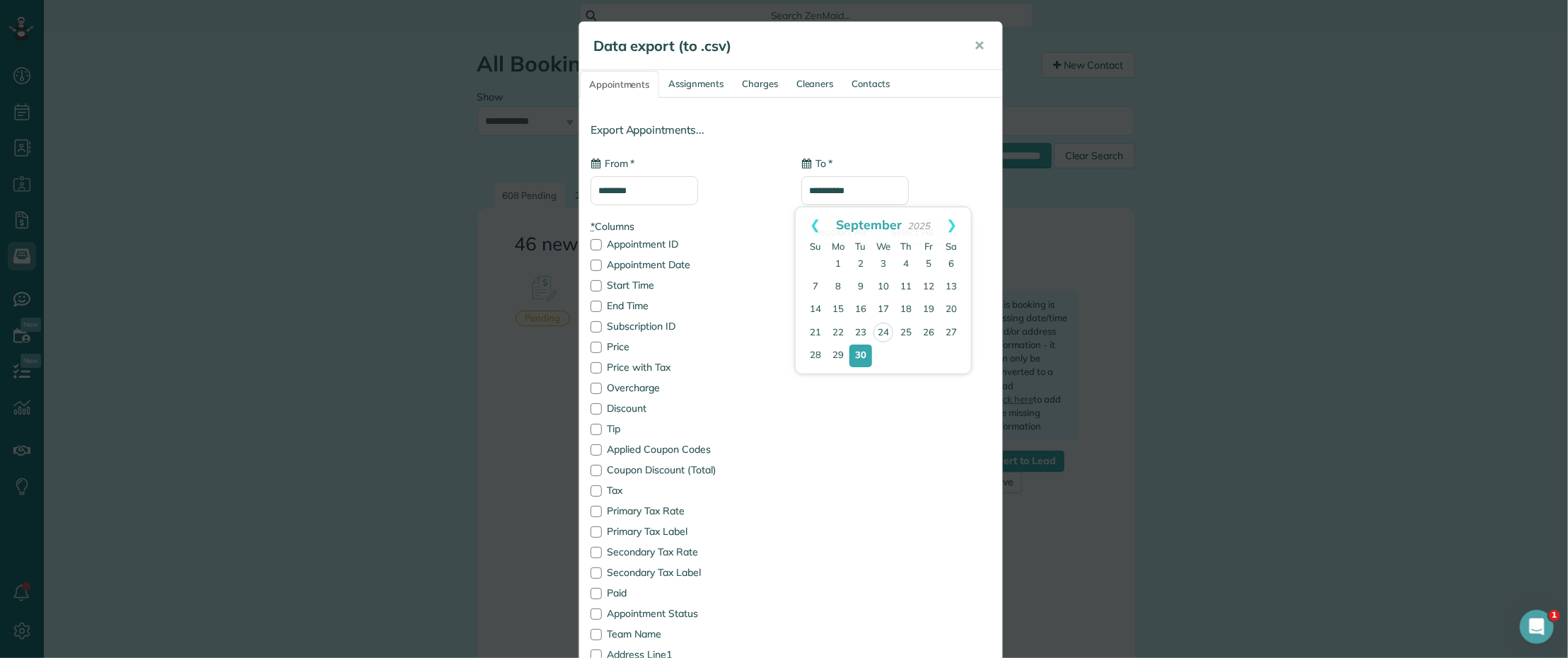
click at [749, 186] on div "* From ********" at bounding box center [686, 181] width 190 height 49
click at [831, 238] on div "Deselect All" at bounding box center [839, 232] width 77 height 26
click at [591, 267] on div at bounding box center [596, 265] width 11 height 11
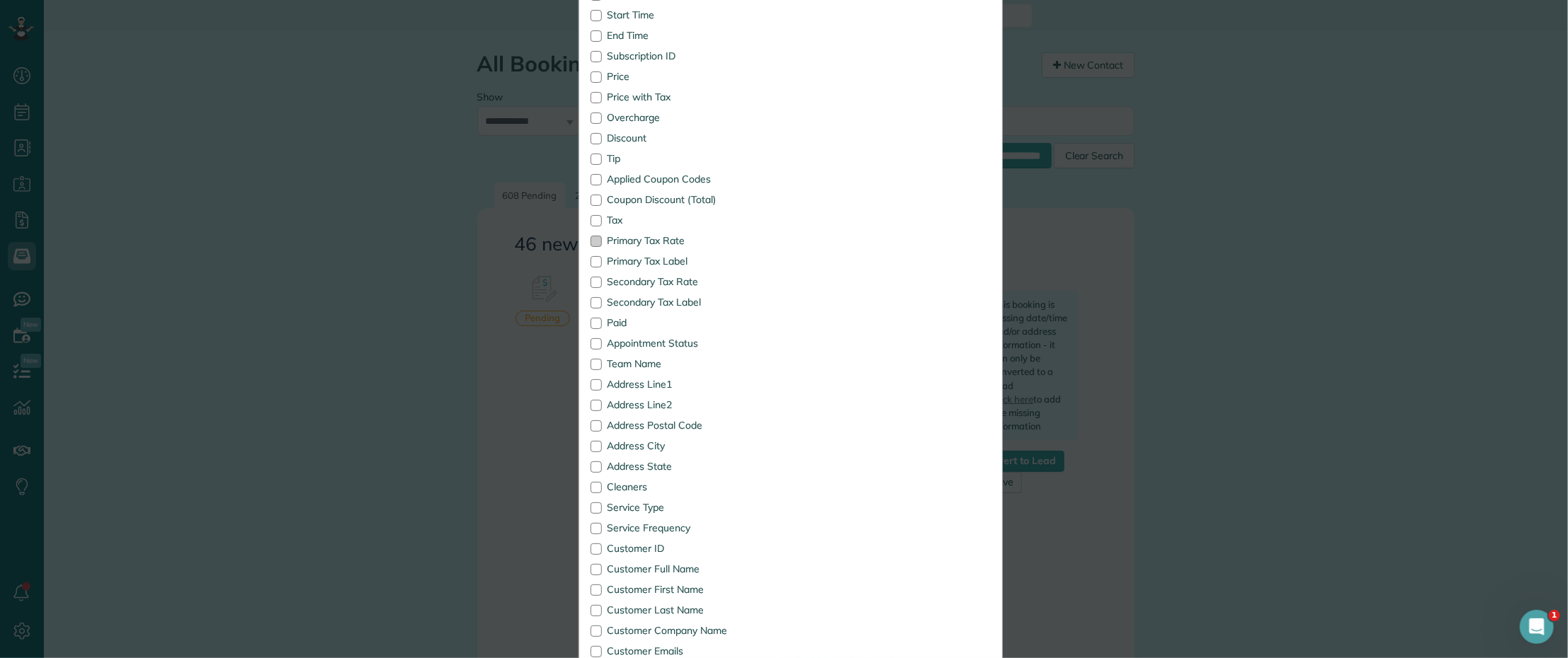
scroll to position [354, 0]
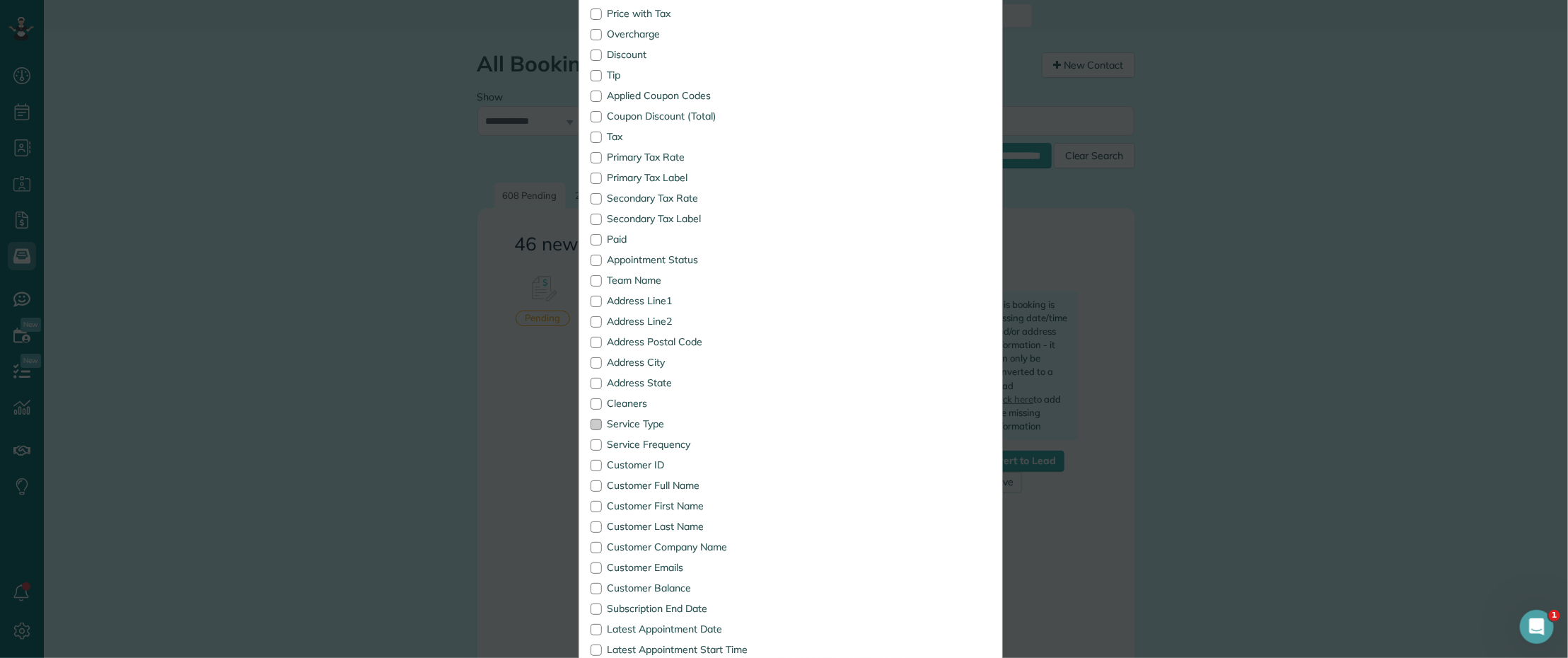
click at [591, 424] on div at bounding box center [596, 424] width 11 height 11
click at [591, 441] on div at bounding box center [596, 445] width 11 height 11
click at [592, 482] on div at bounding box center [596, 486] width 11 height 11
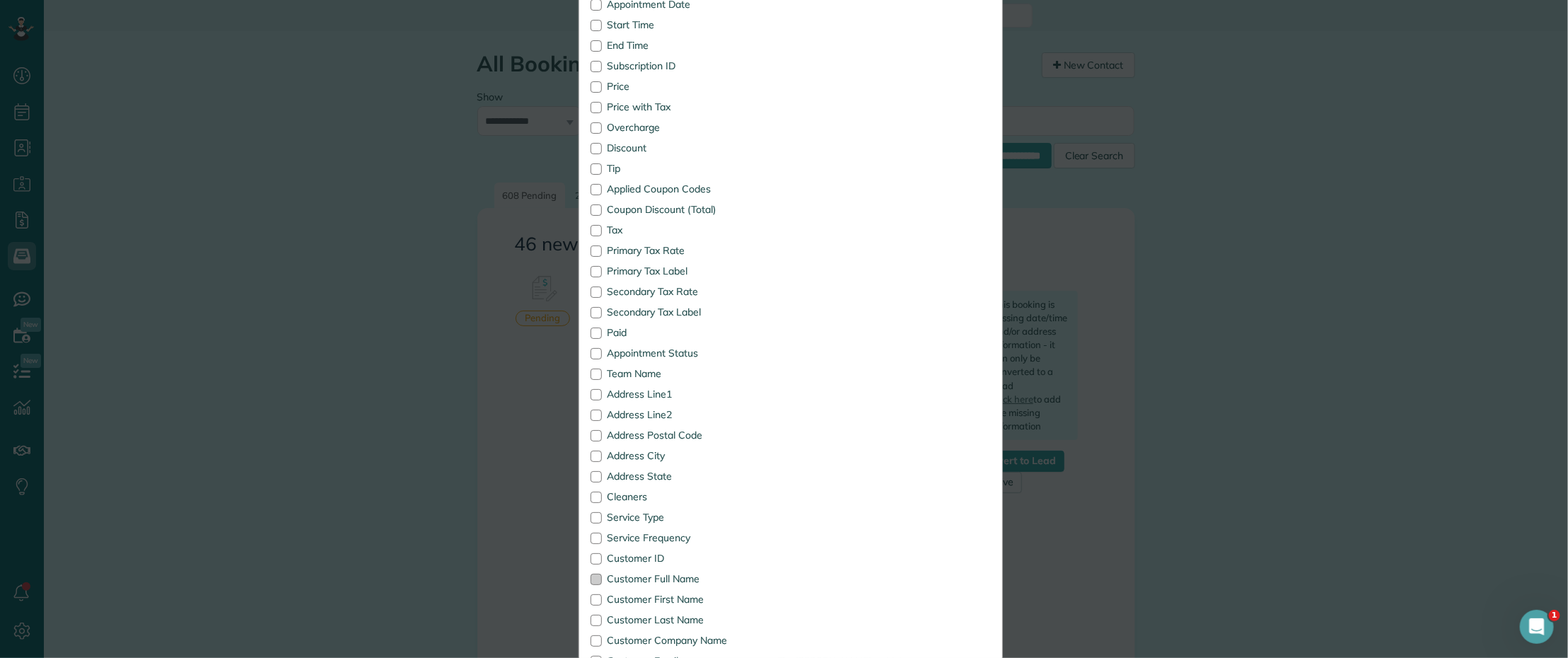
scroll to position [265, 0]
click at [591, 351] on div at bounding box center [596, 348] width 11 height 11
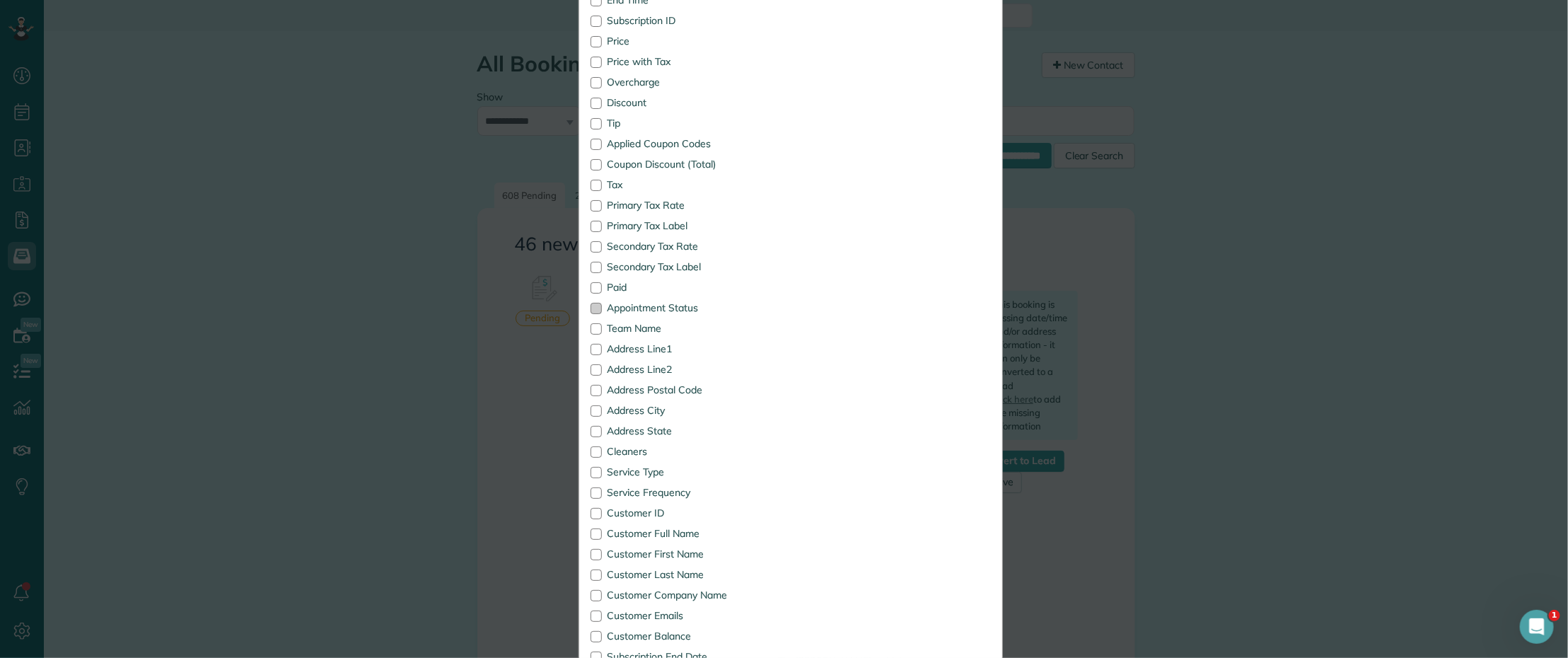
scroll to position [588, 0]
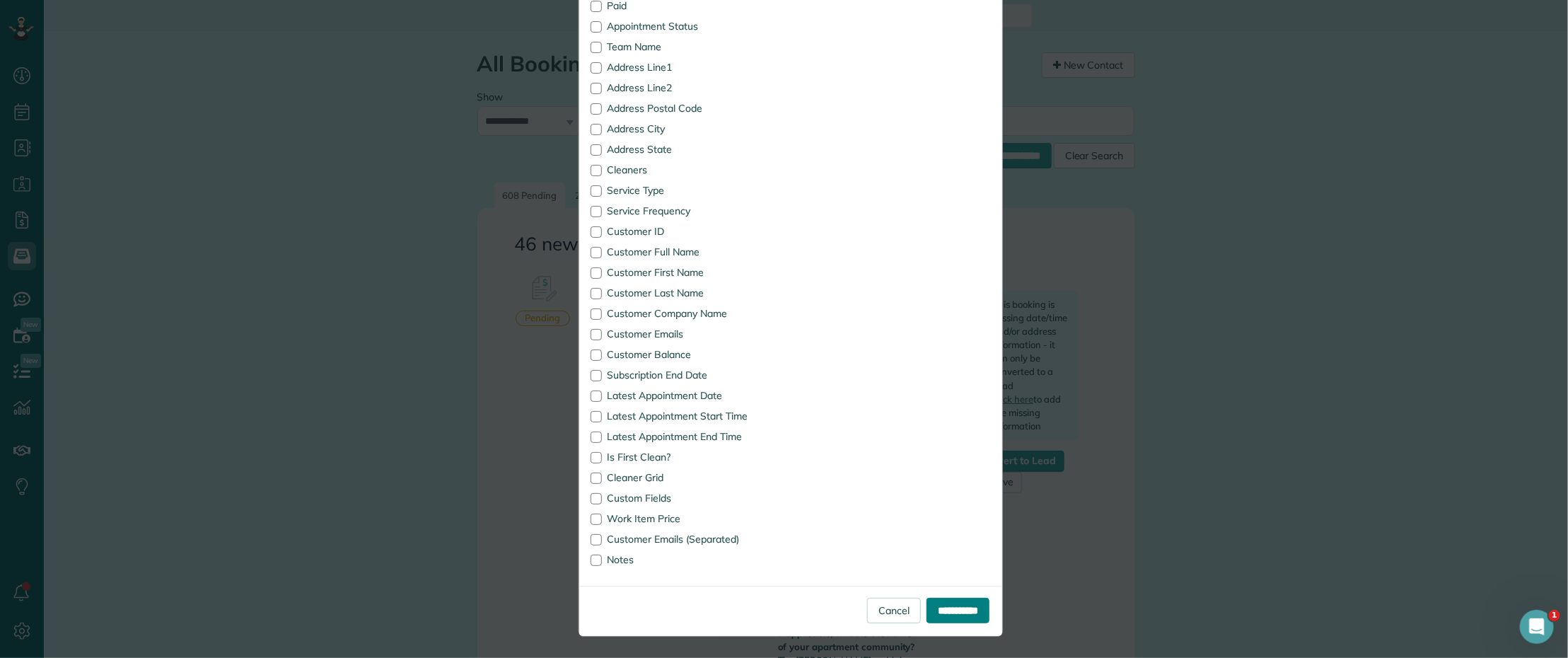
click at [928, 613] on input "**********" at bounding box center [958, 610] width 63 height 26
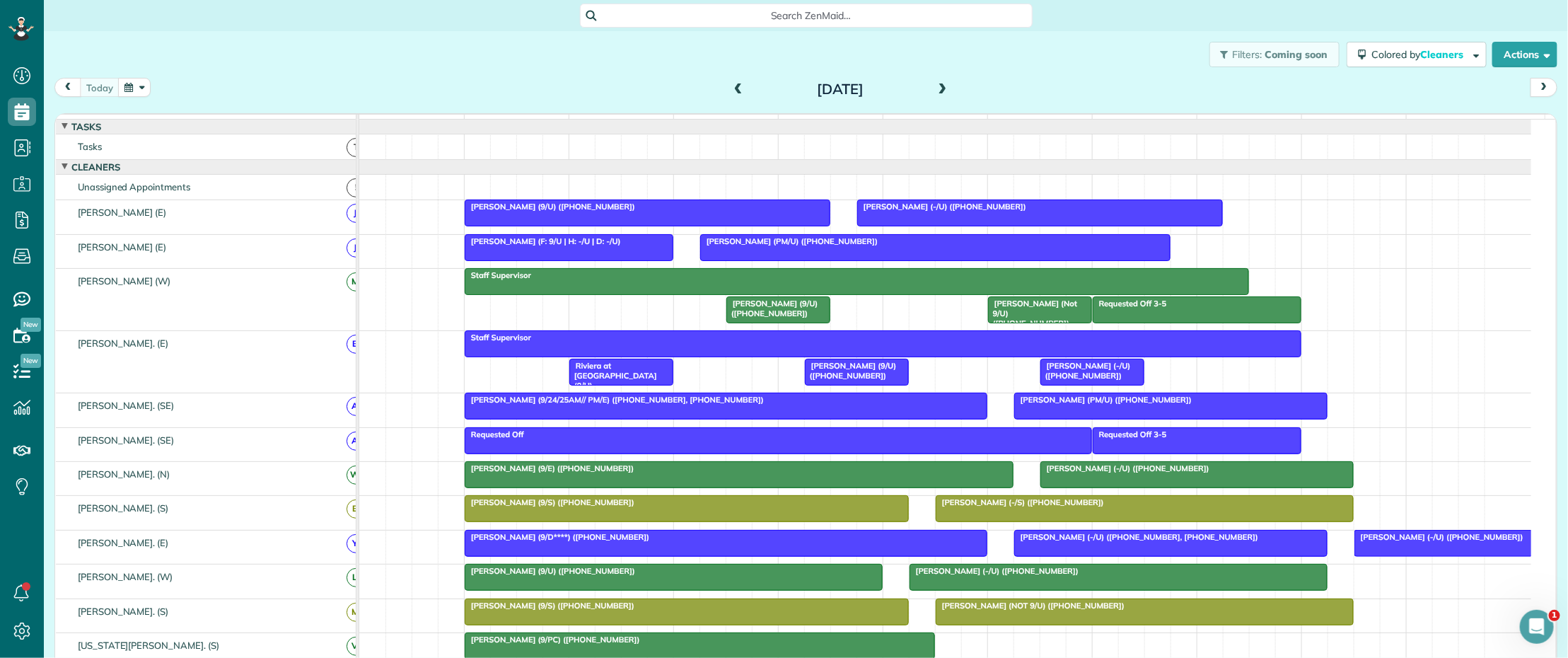
scroll to position [88, 0]
